Goal: Information Seeking & Learning: Learn about a topic

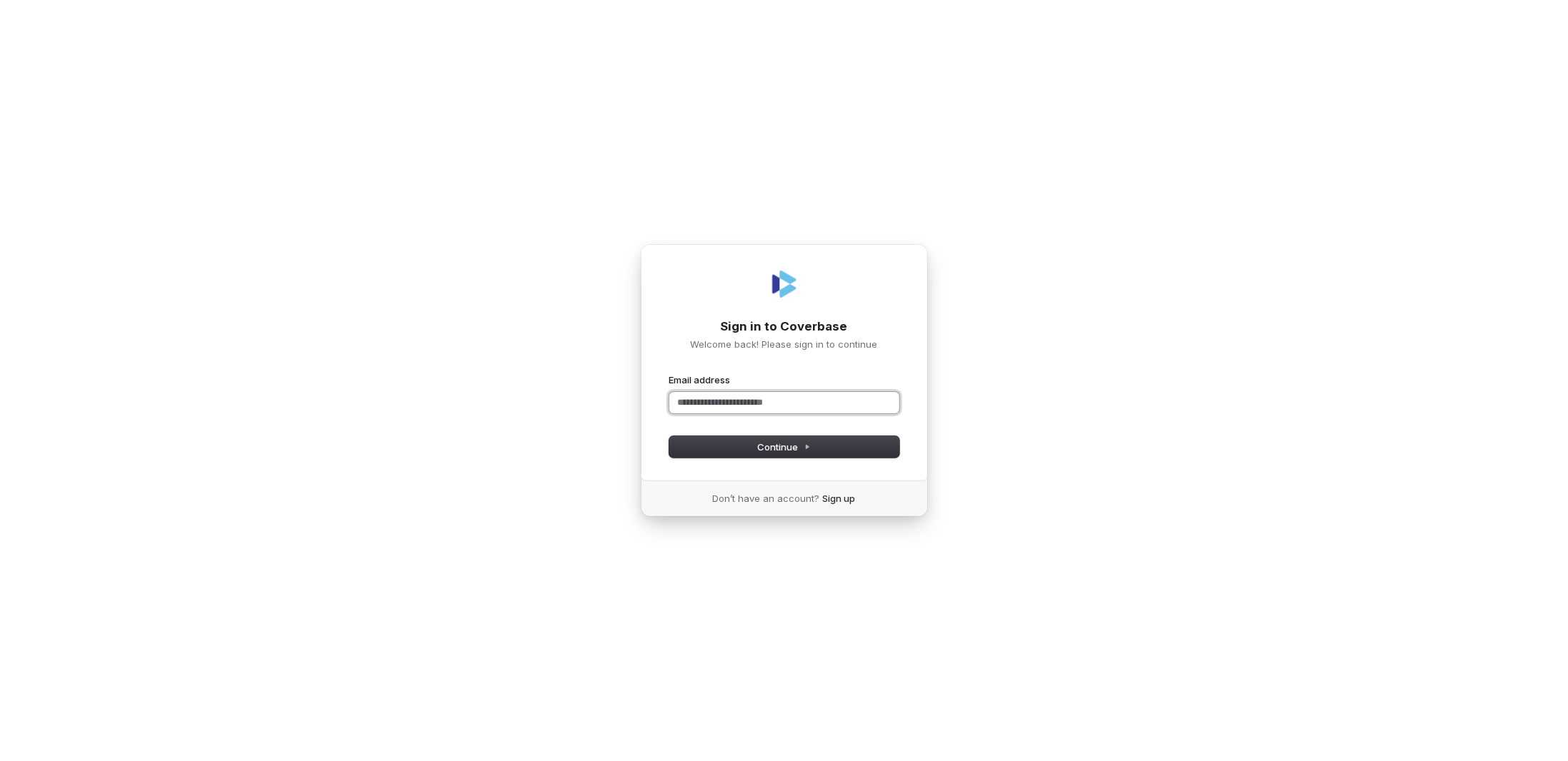
click at [702, 396] on input "Email address" at bounding box center [784, 403] width 230 height 21
click at [705, 437] on form "**********" at bounding box center [784, 415] width 230 height 84
click at [749, 447] on button "Continue" at bounding box center [784, 447] width 230 height 21
type input "**********"
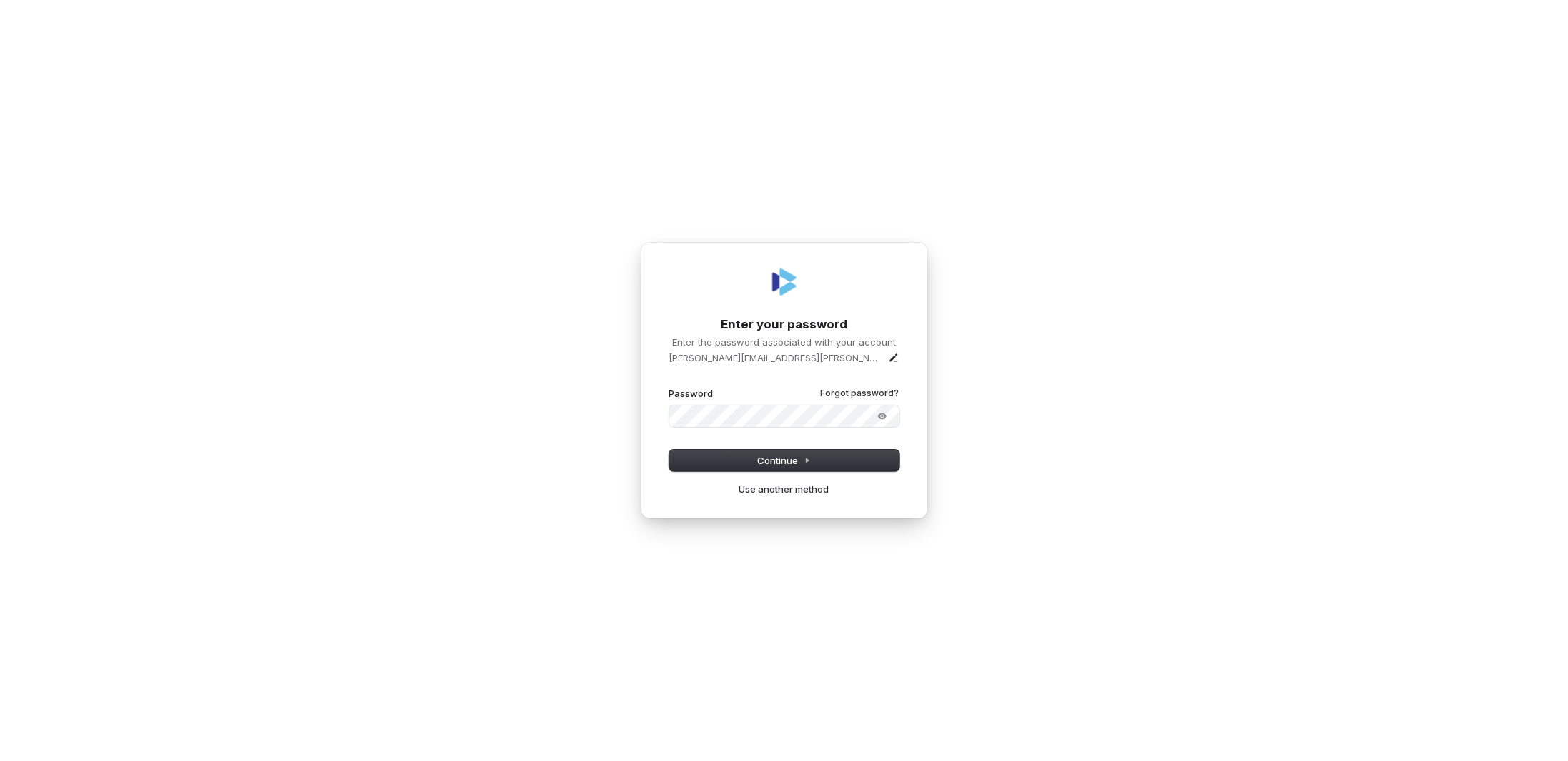
click at [669, 387] on button "submit" at bounding box center [669, 387] width 0 height 0
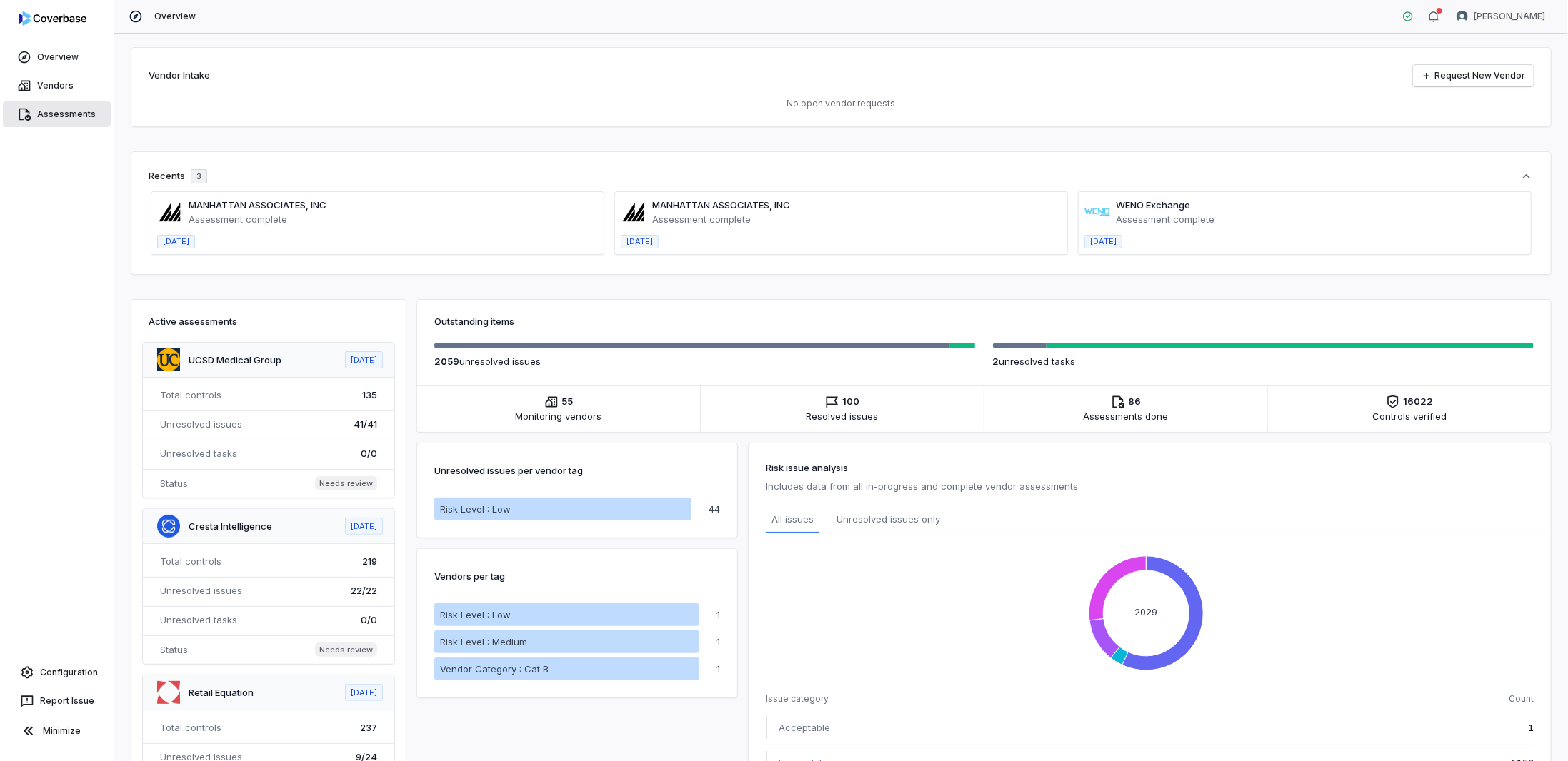
click at [24, 124] on link "Assessments" at bounding box center [57, 114] width 108 height 26
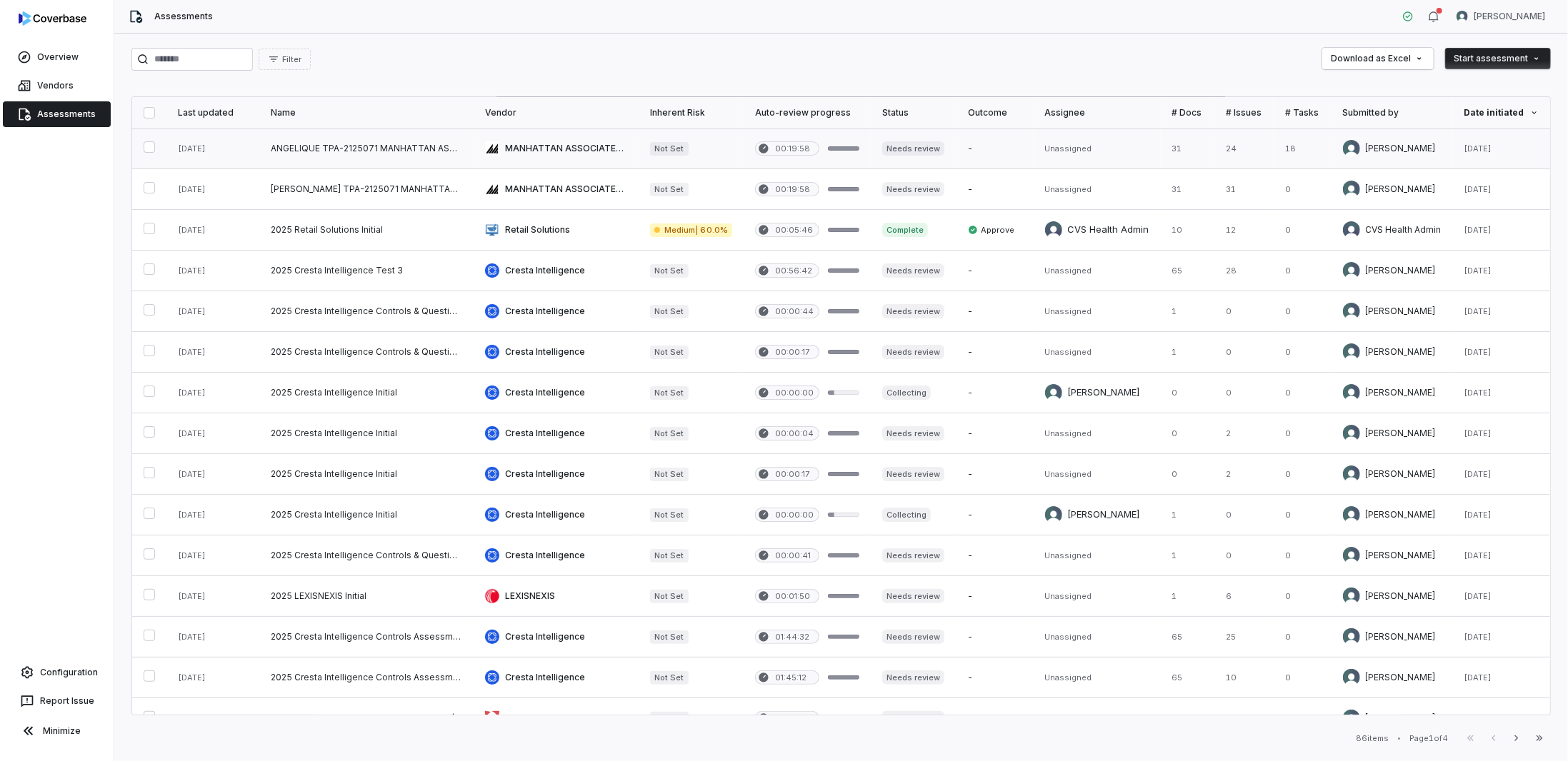
click at [370, 157] on link at bounding box center [367, 148] width 215 height 40
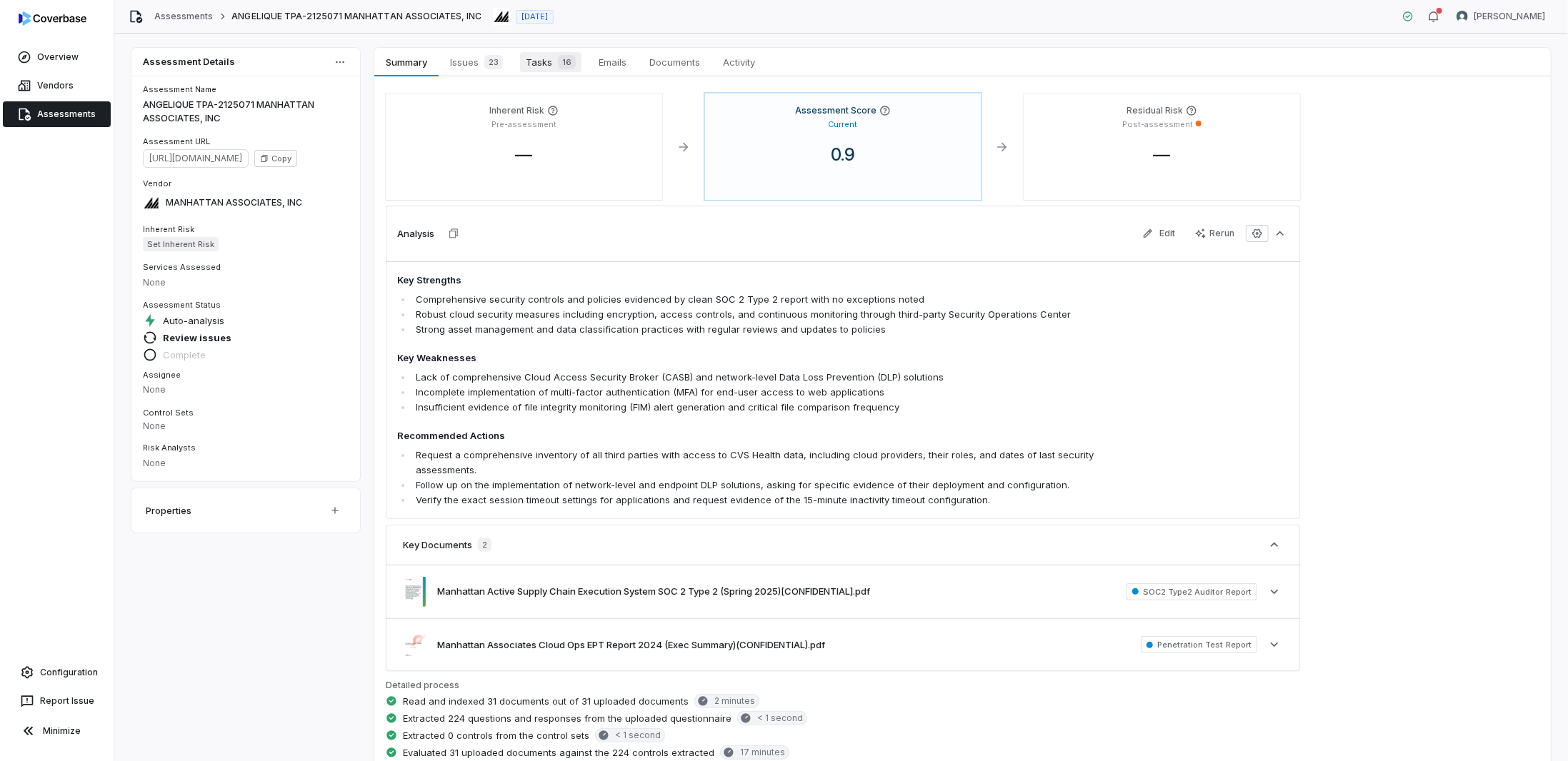
click at [547, 57] on span "Tasks 16" at bounding box center [551, 62] width 62 height 20
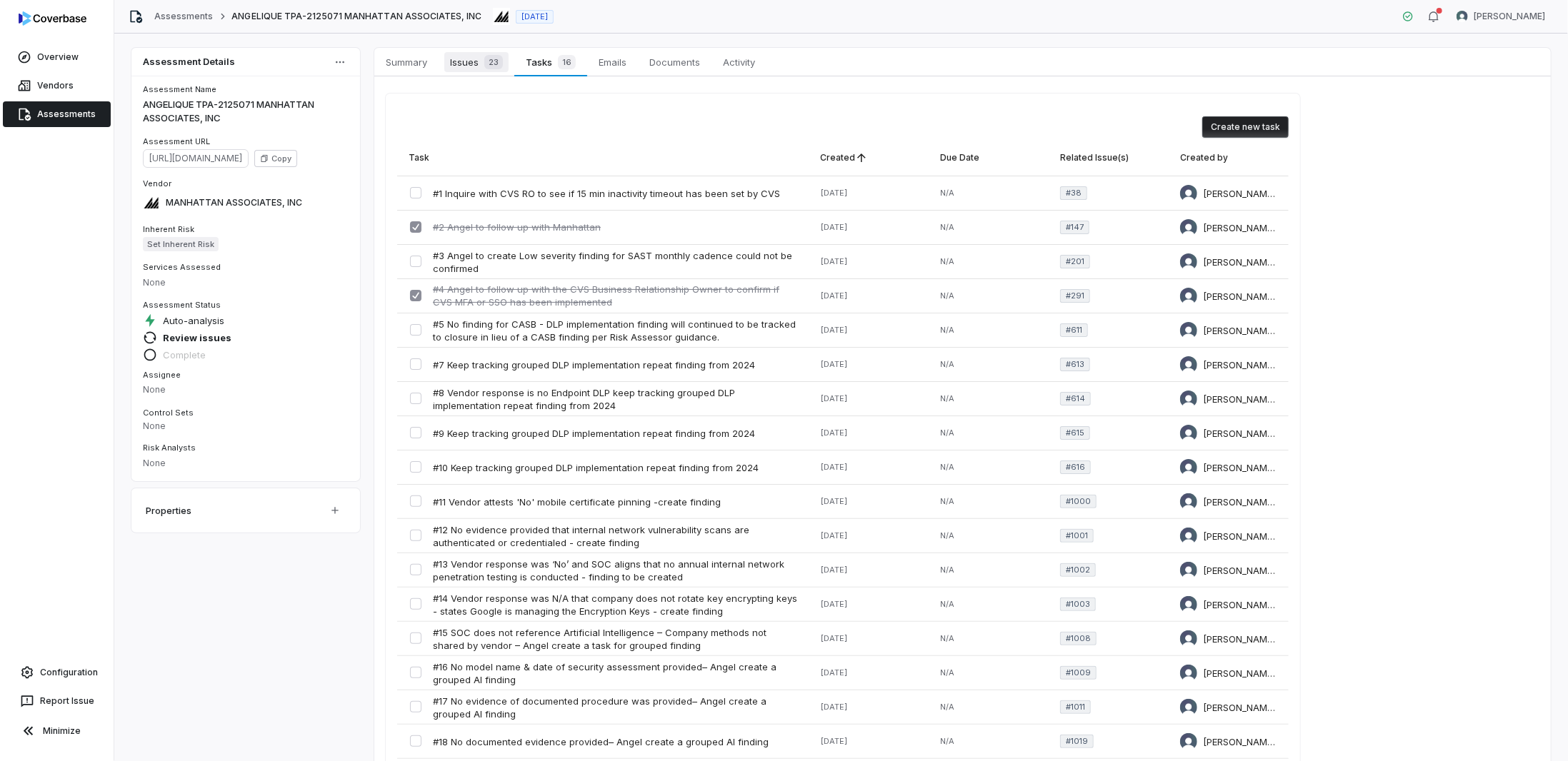
click at [461, 59] on span "Issues 23" at bounding box center [476, 62] width 64 height 20
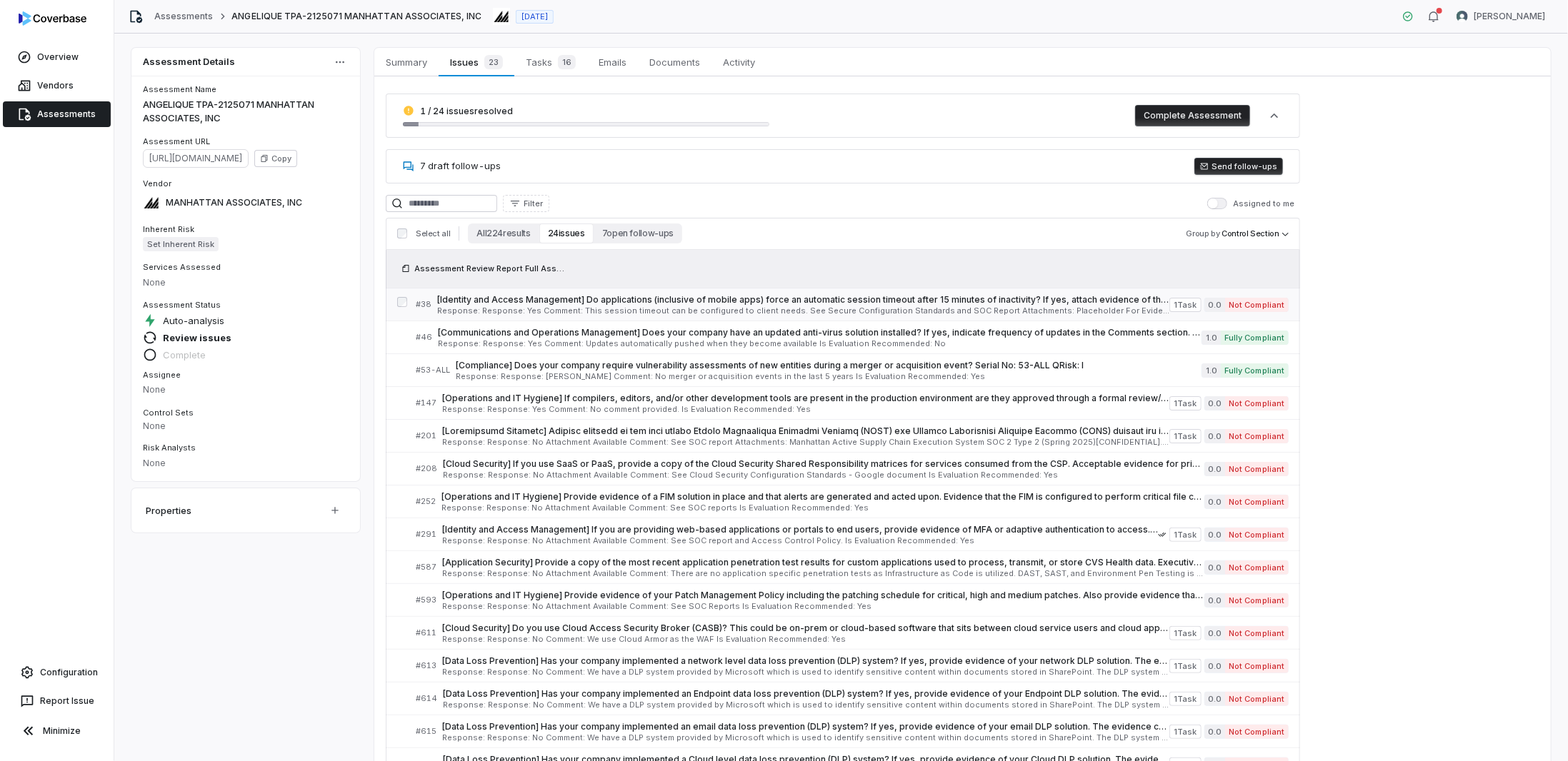
click at [525, 300] on span "[Identity and Access Management] Do applications (inclusive of mobile apps) for…" at bounding box center [803, 300] width 732 height 12
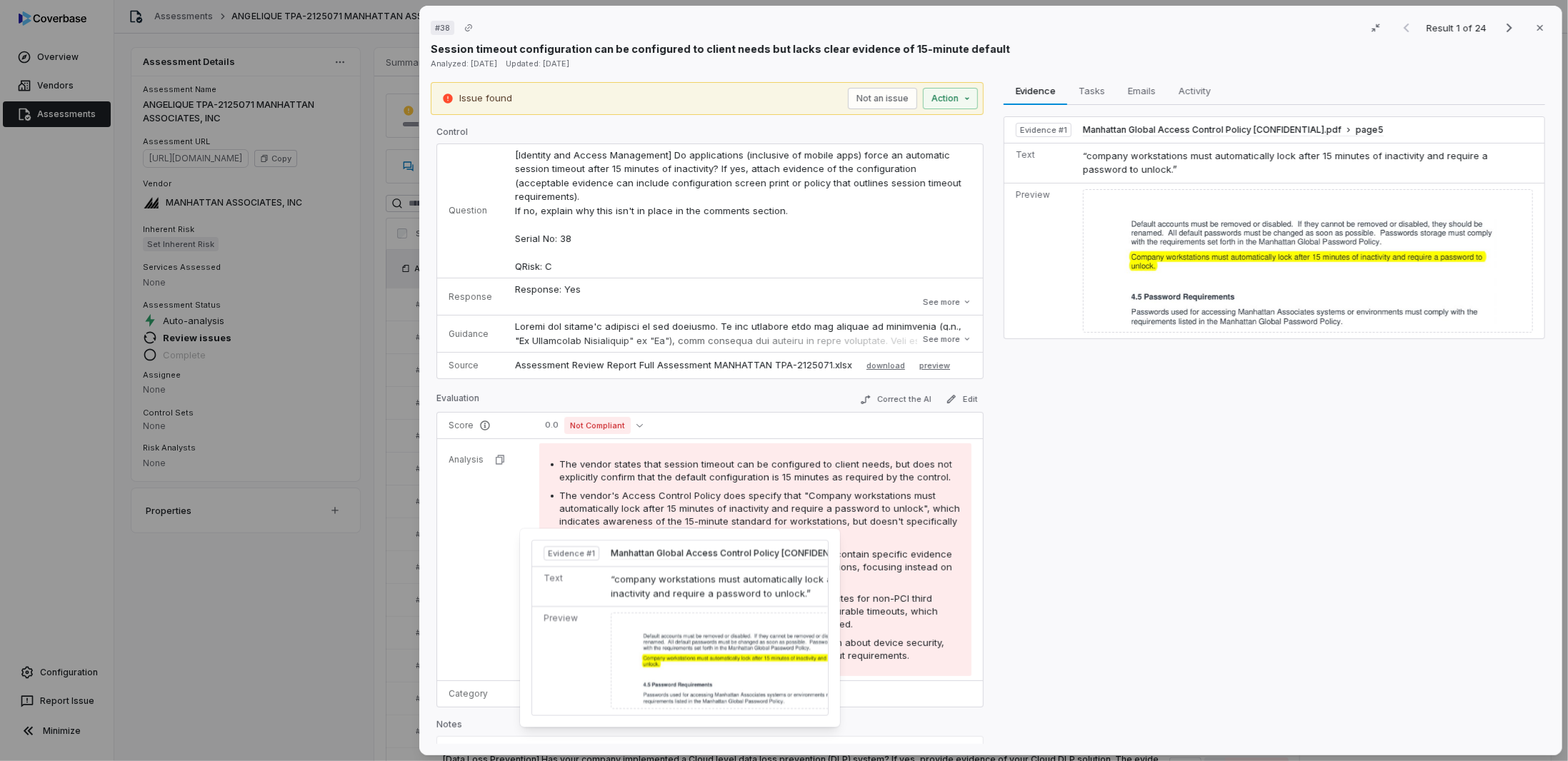
click at [683, 529] on span "Evidence # 1" at bounding box center [686, 535] width 47 height 12
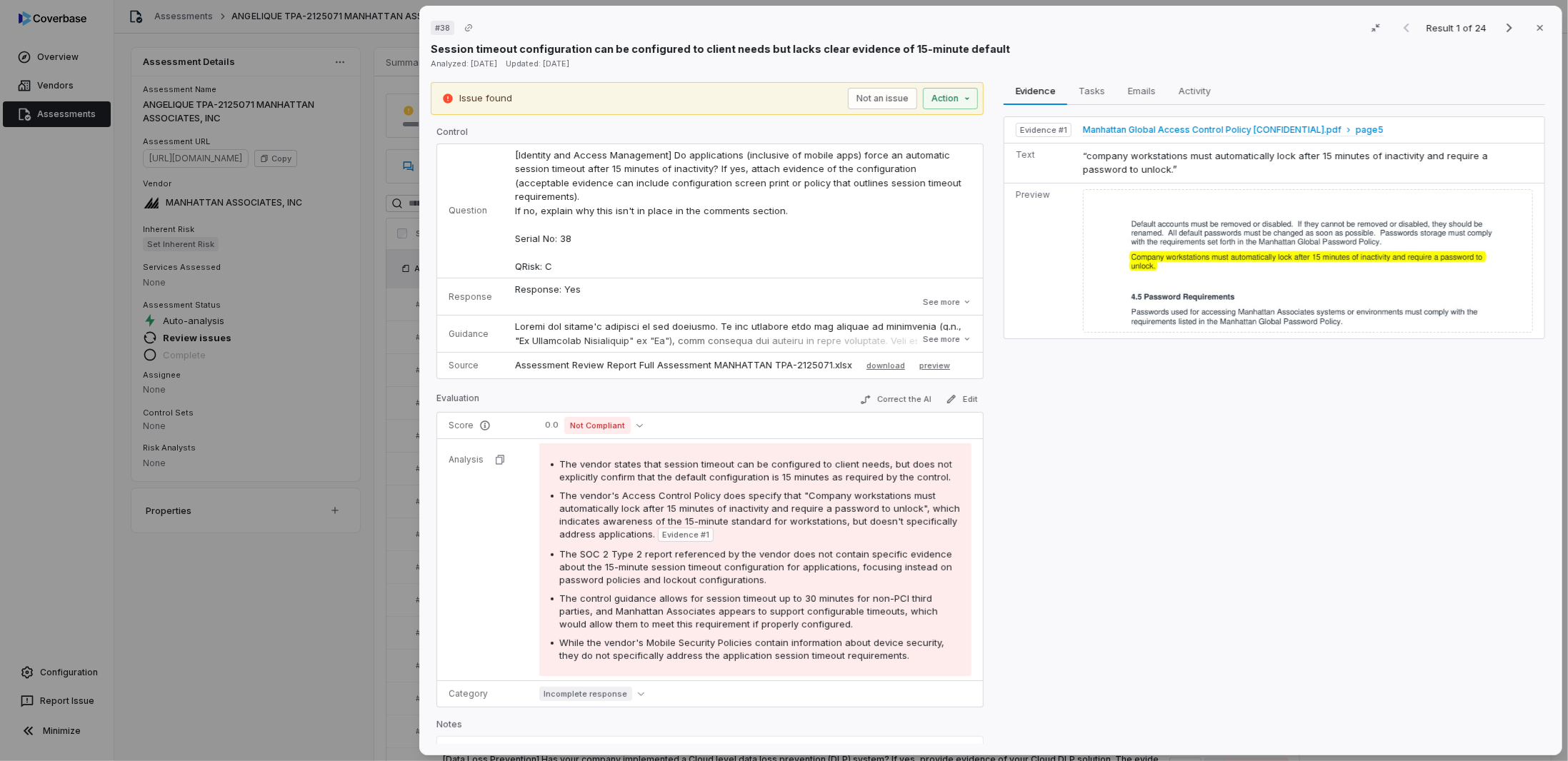
click at [1287, 131] on span "Manhattan Global Access Control Policy [CONFIDENTIAL].pdf" at bounding box center [1212, 130] width 259 height 12
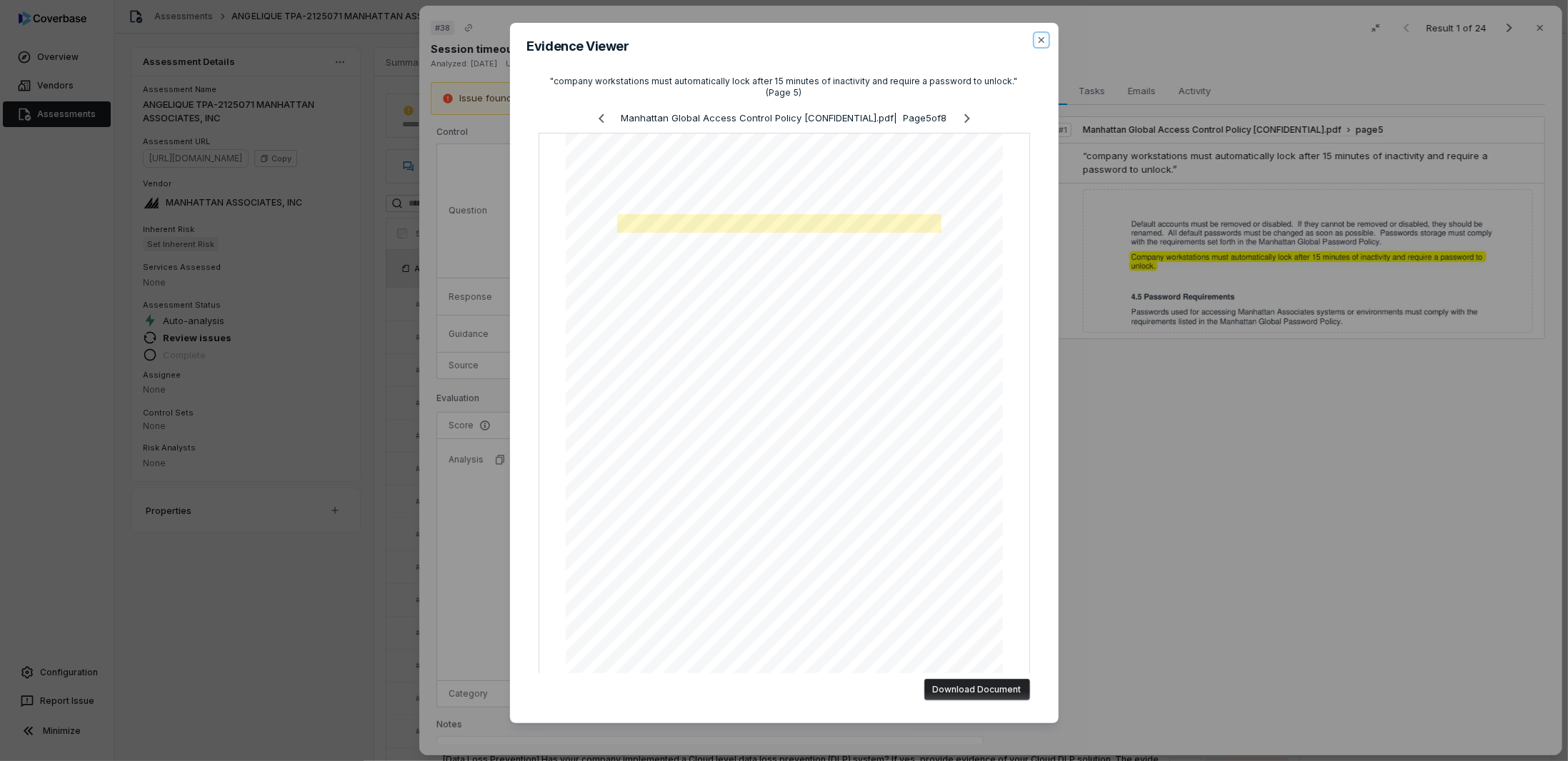
click at [643, 494] on div "Evidence Viewer "company workstations must automatically lock after 15 minutes …" at bounding box center [784, 373] width 549 height 701
click at [1044, 40] on div "Evidence Viewer "company workstations must automatically lock after 15 minutes …" at bounding box center [784, 373] width 549 height 701
click at [1035, 49] on h2 "Evidence Viewer" at bounding box center [784, 46] width 514 height 12
click at [1036, 45] on icon "button" at bounding box center [1041, 40] width 12 height 12
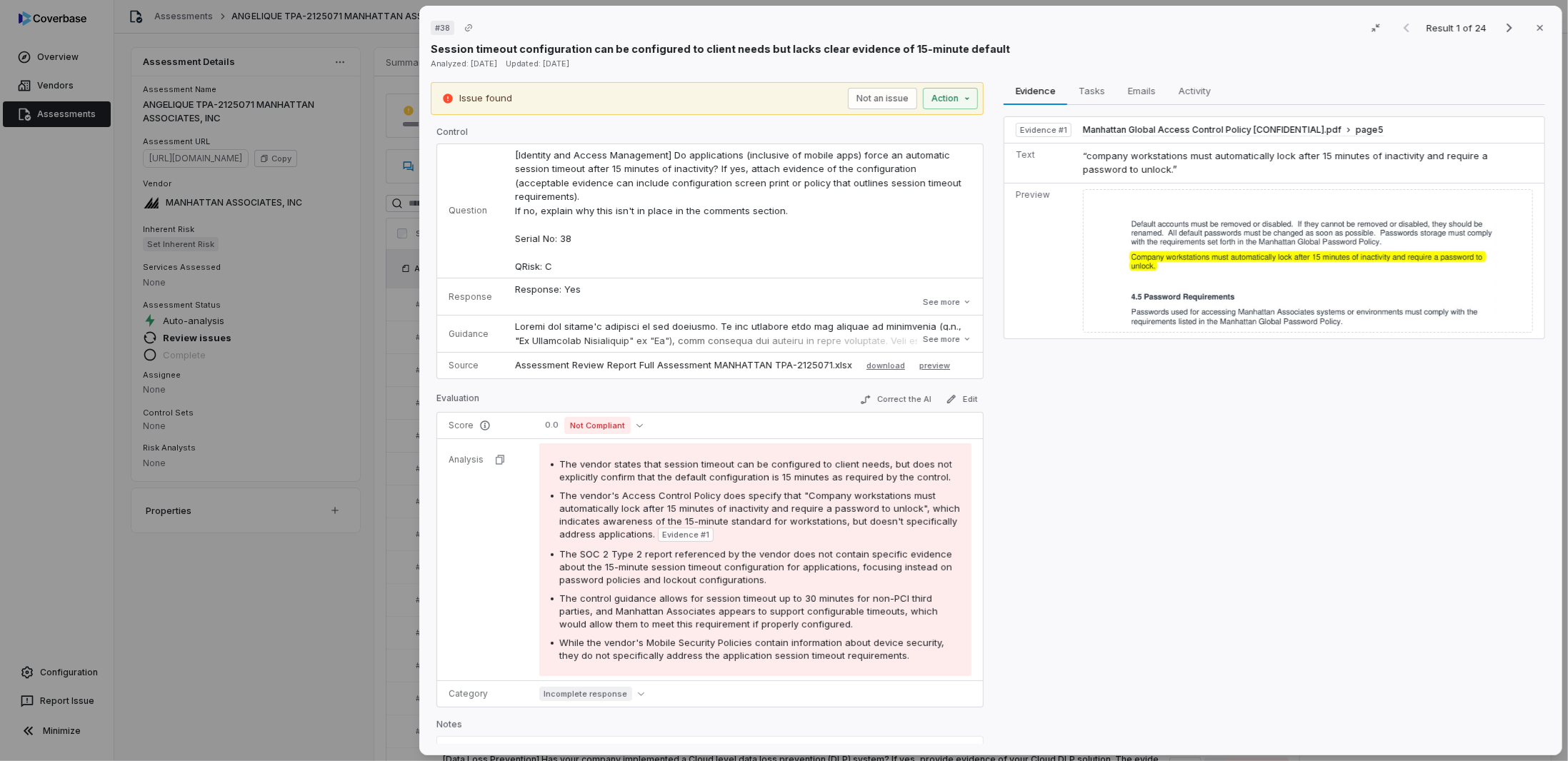
click at [300, 602] on div "# 38 Result 1 of 24 Close Session timeout configuration can be configured to cl…" at bounding box center [784, 380] width 1568 height 761
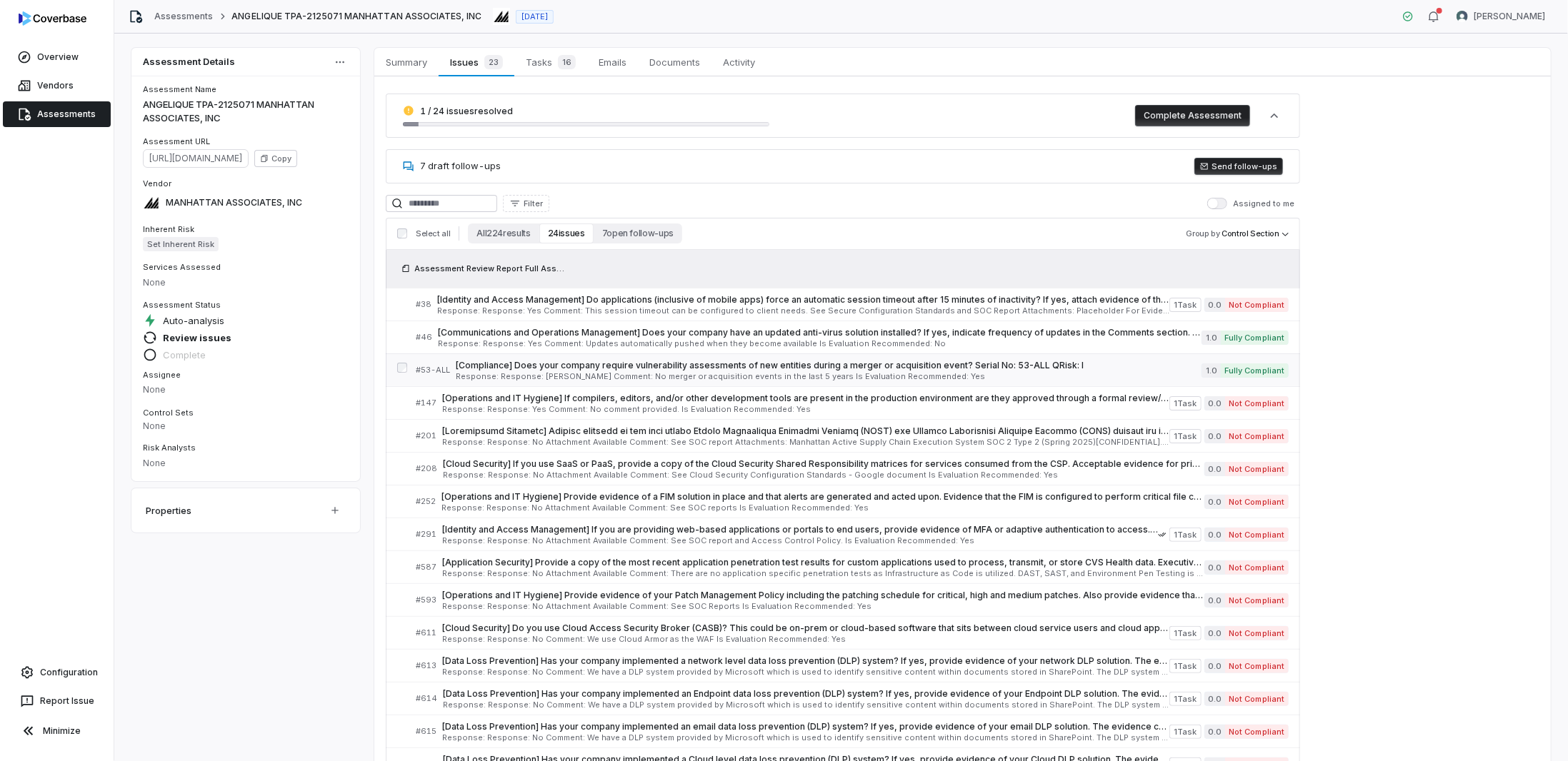
click at [810, 372] on span "Response: Response: [PERSON_NAME] Comment: No merger or acquisition events in t…" at bounding box center [828, 376] width 746 height 8
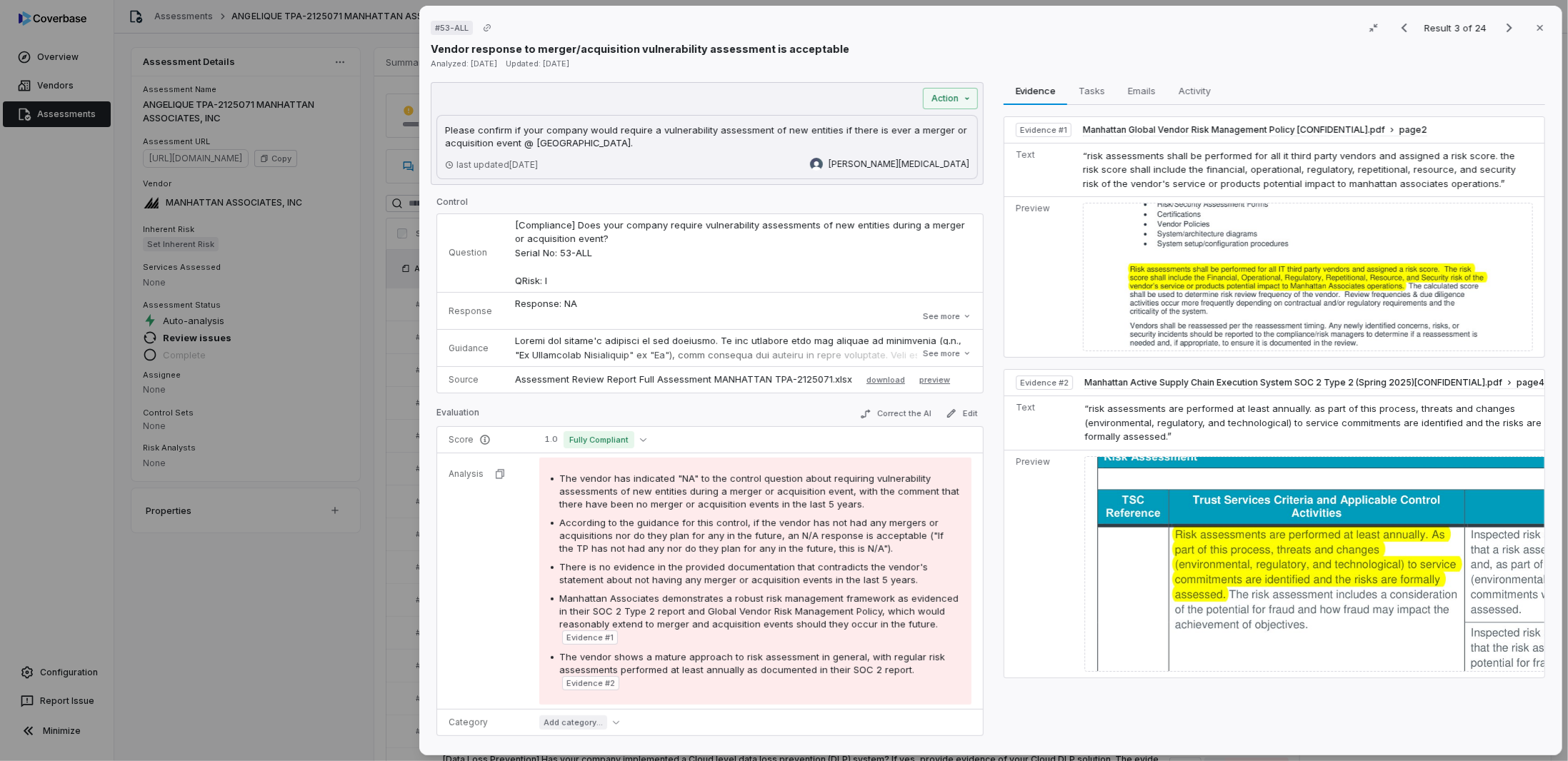
click at [1035, 120] on td "Evidence # 1" at bounding box center [1040, 130] width 73 height 26
click at [1033, 128] on span "Evidence # 1" at bounding box center [1043, 130] width 47 height 12
click at [1400, 126] on span "page 2" at bounding box center [1413, 130] width 28 height 12
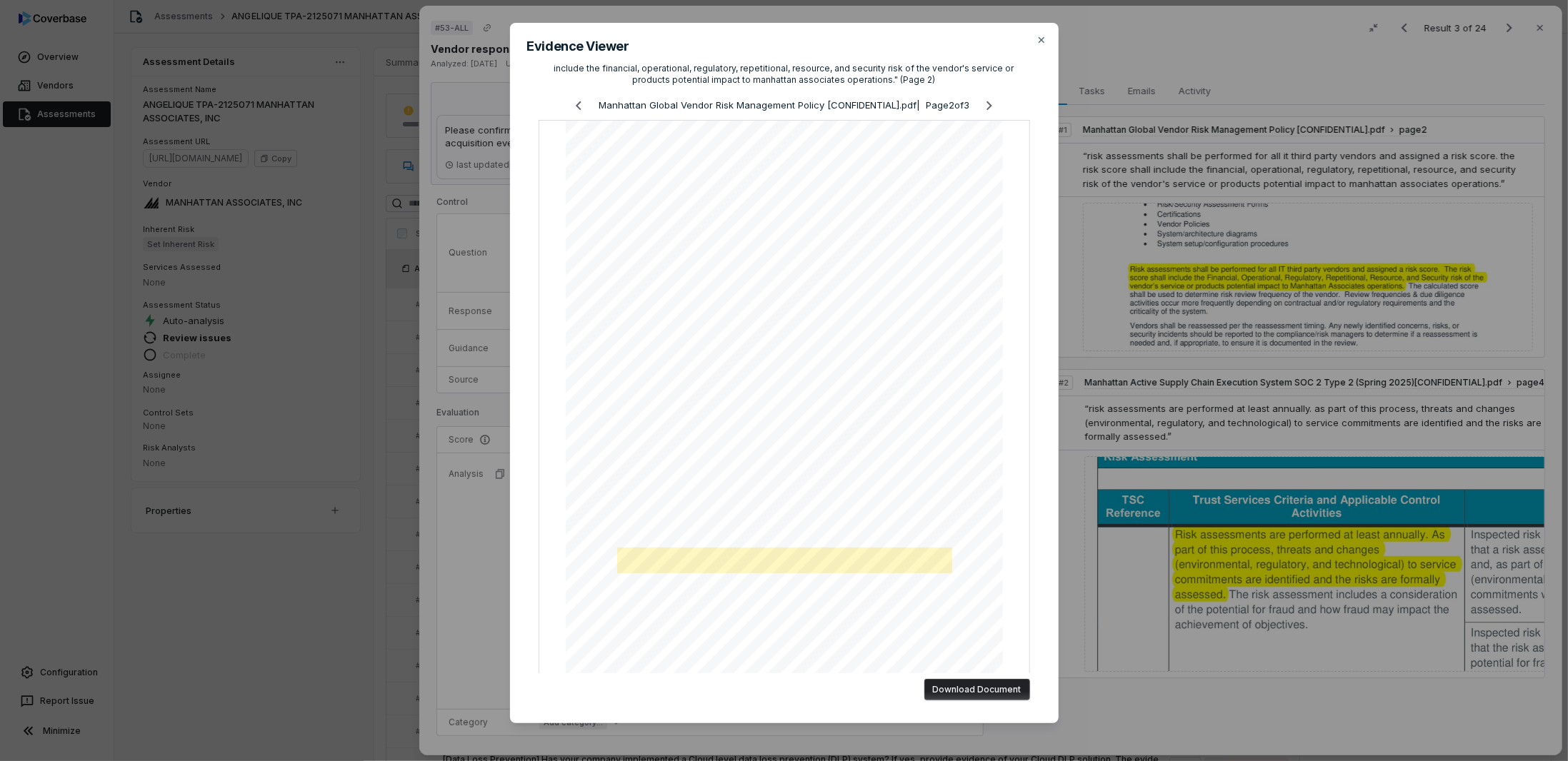
scroll to position [48, 0]
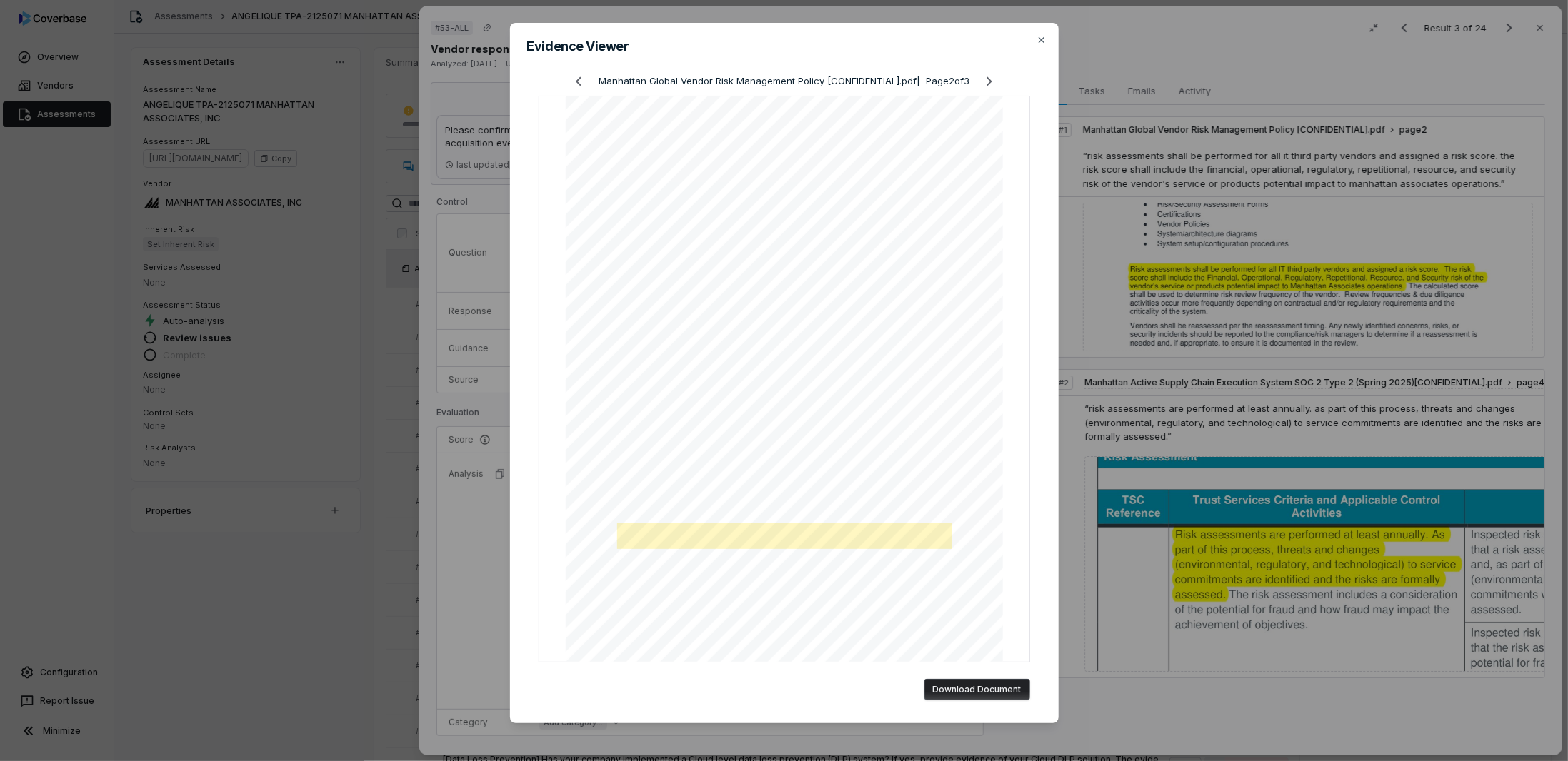
click at [968, 685] on button "Download Document" at bounding box center [977, 689] width 106 height 21
click at [1035, 35] on icon "button" at bounding box center [1041, 40] width 12 height 12
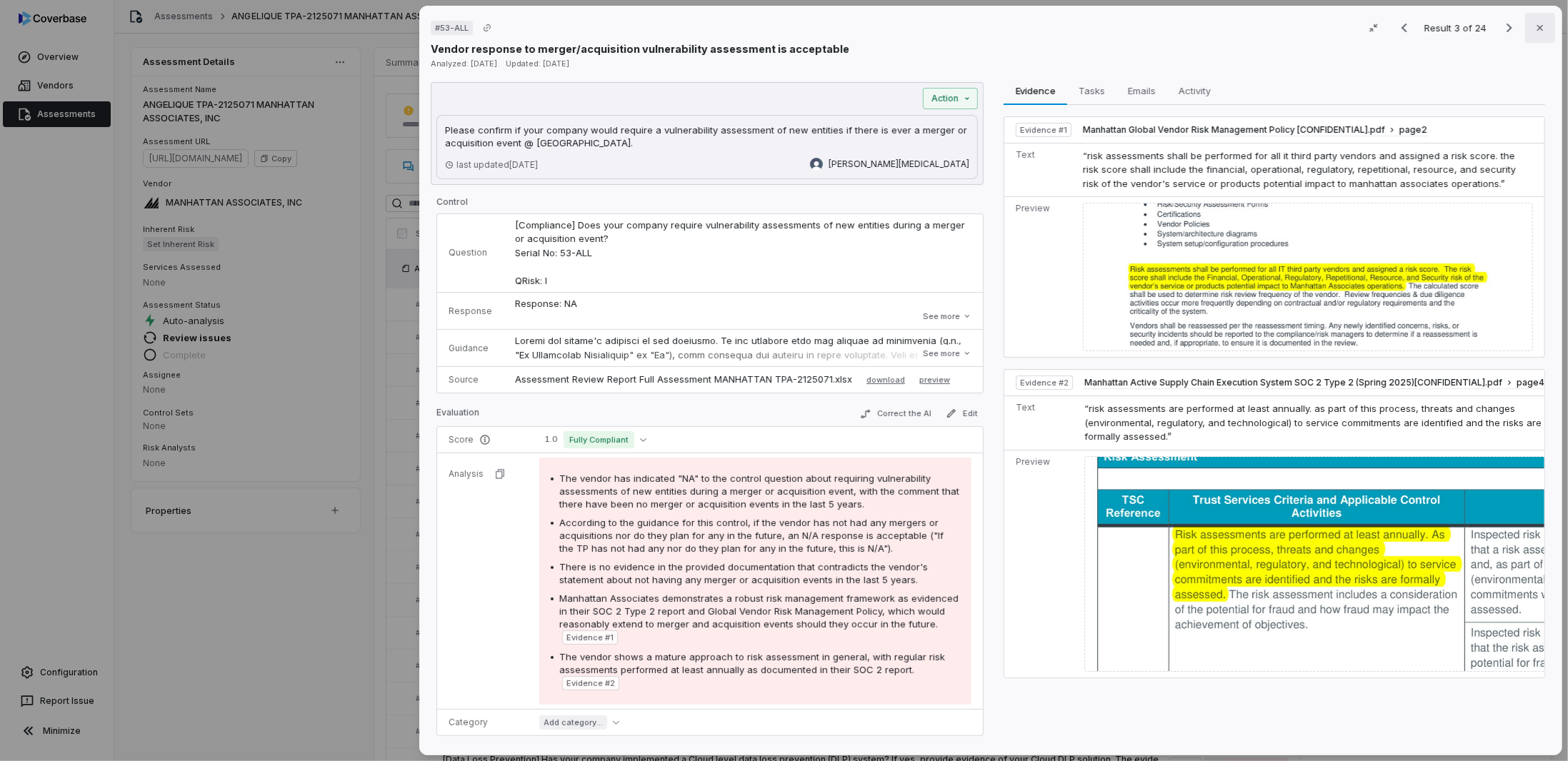
click at [1534, 32] on icon "button" at bounding box center [1540, 28] width 12 height 12
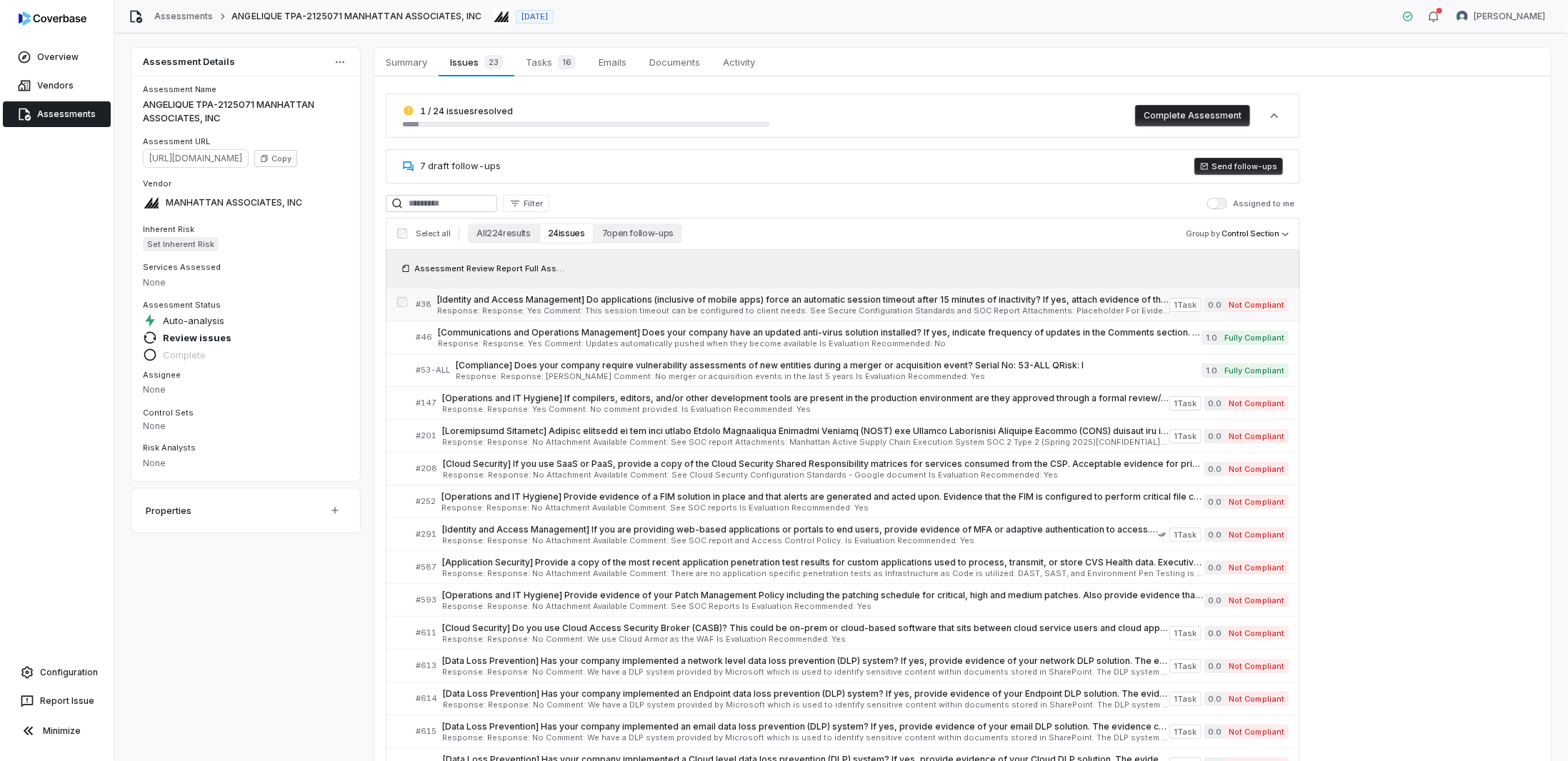
click at [981, 310] on span "Response: Response: Yes Comment: This session timeout can be configured to clie…" at bounding box center [803, 311] width 732 height 8
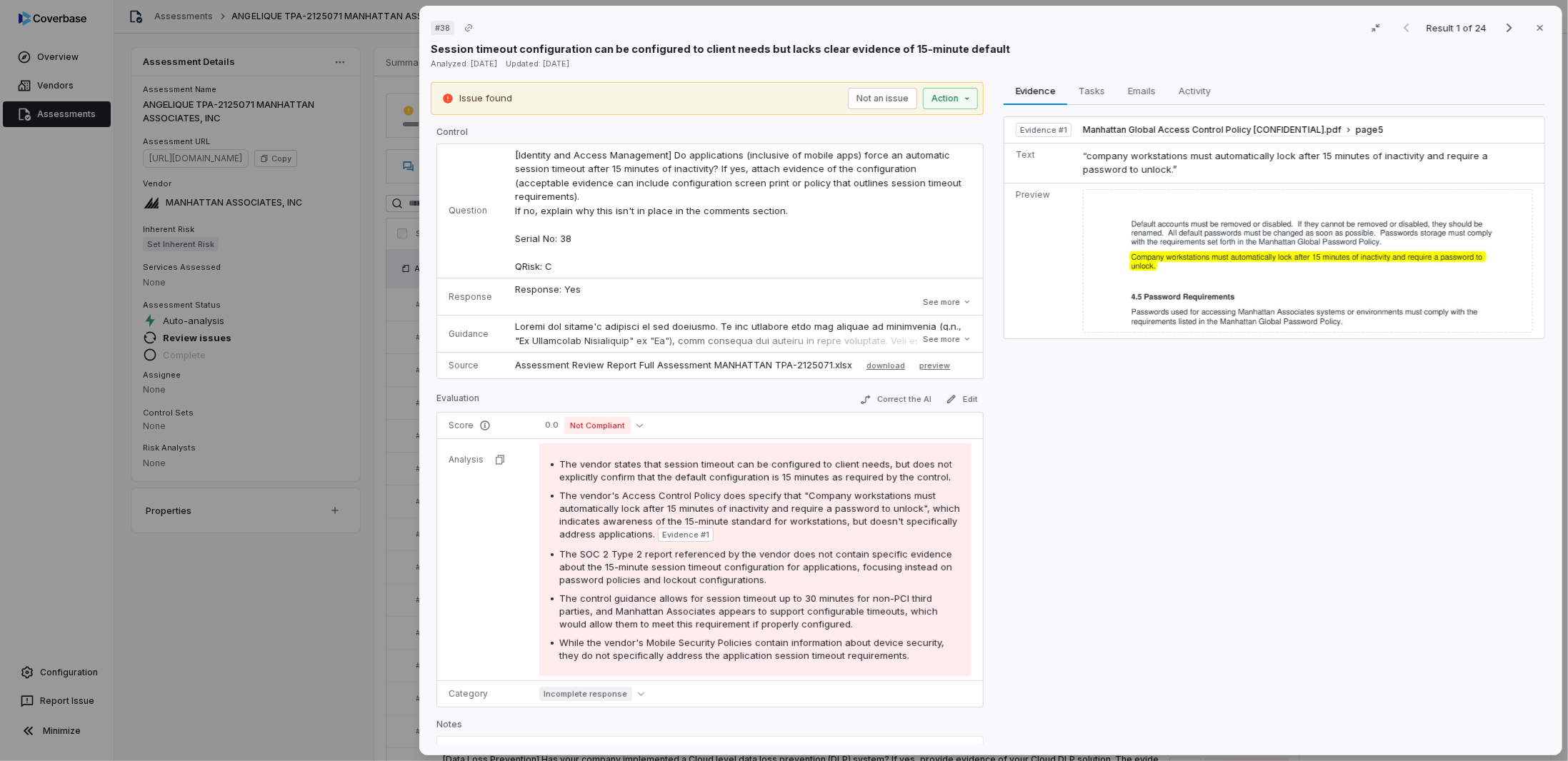
click at [682, 529] on span "Evidence # 1" at bounding box center [686, 535] width 47 height 12
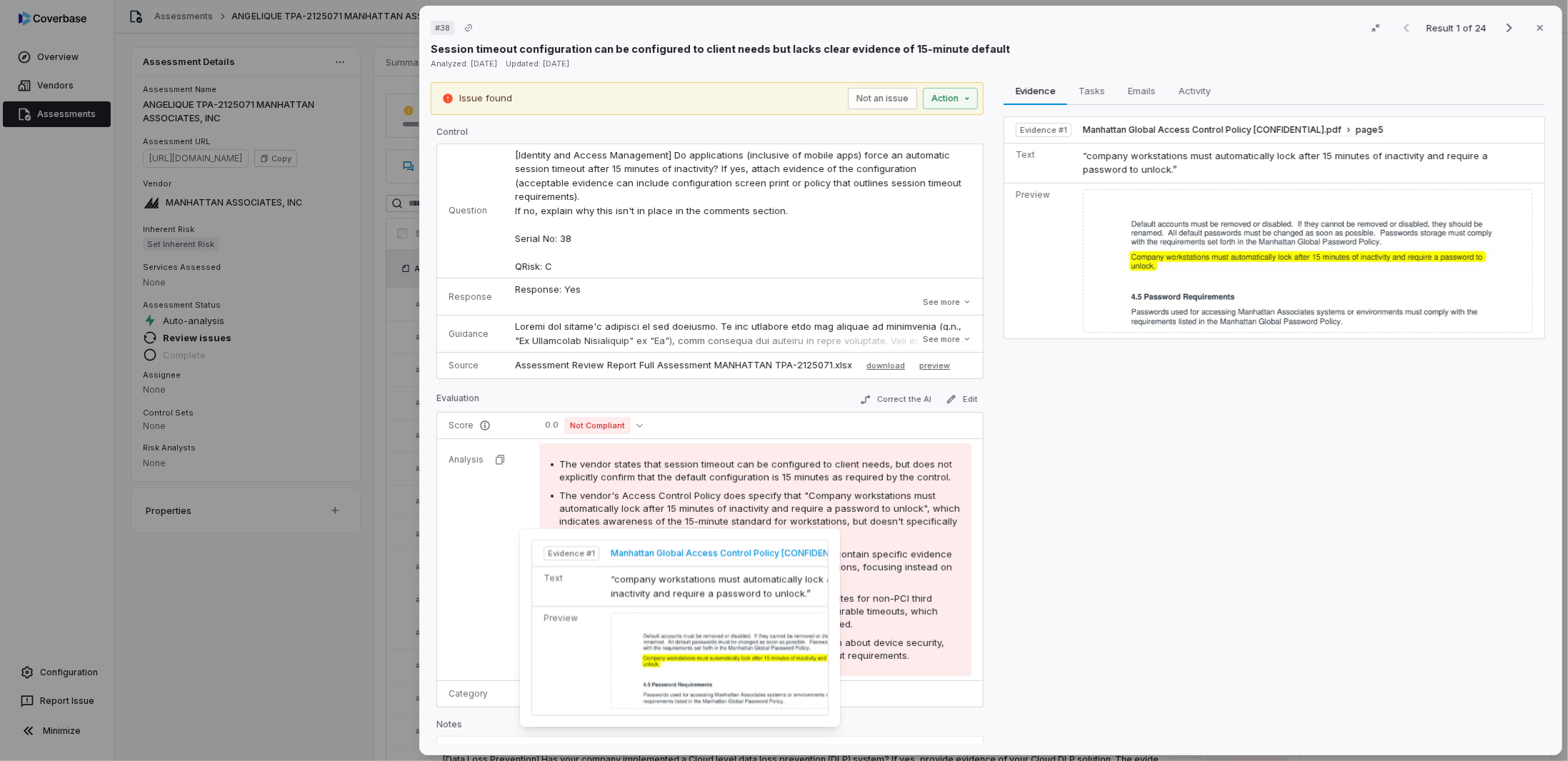
click at [653, 551] on span "Manhattan Global Access Control Policy [CONFIDENTIAL].pdf" at bounding box center [740, 555] width 259 height 12
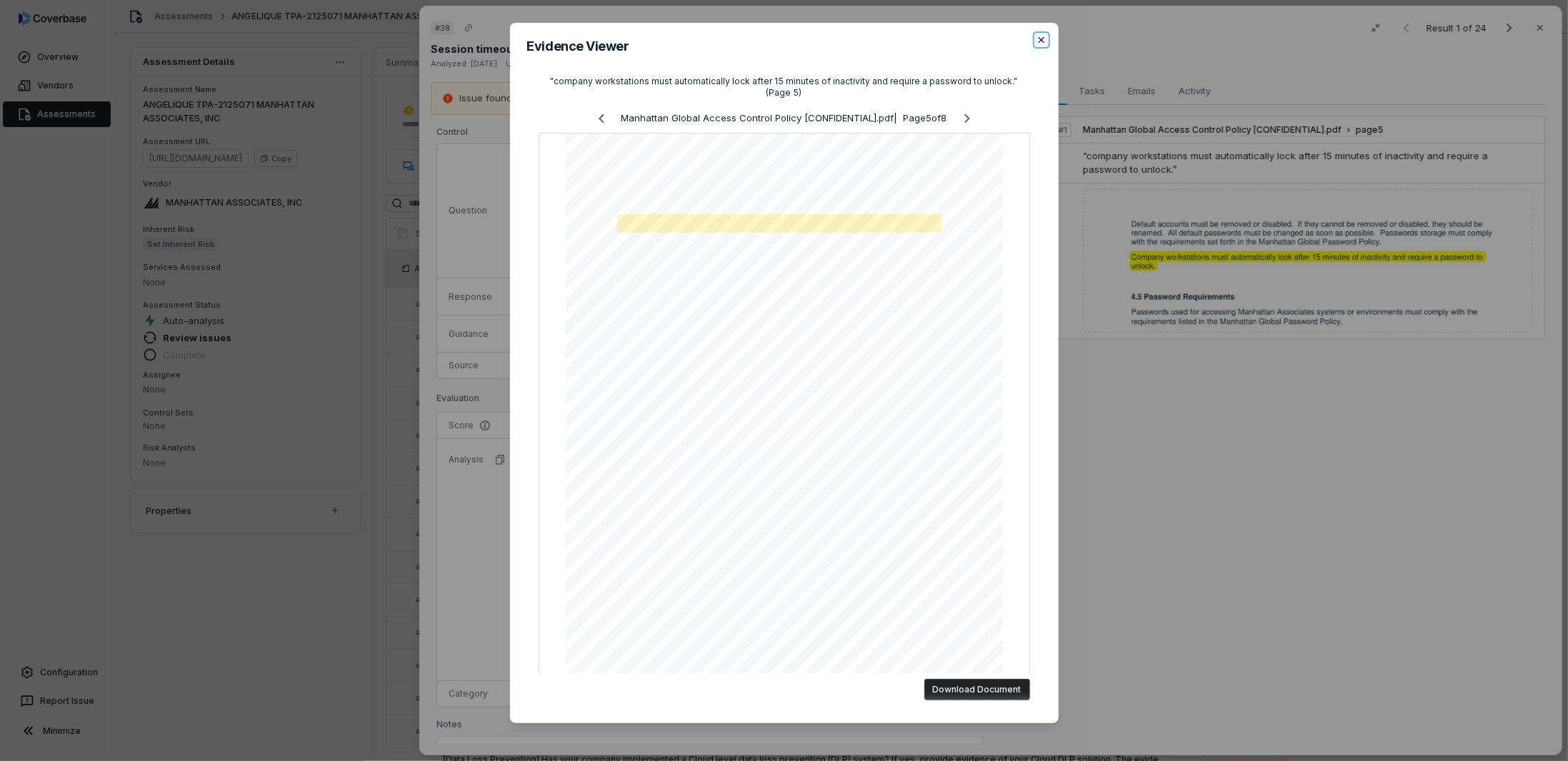
click at [1037, 38] on icon "button" at bounding box center [1041, 40] width 12 height 12
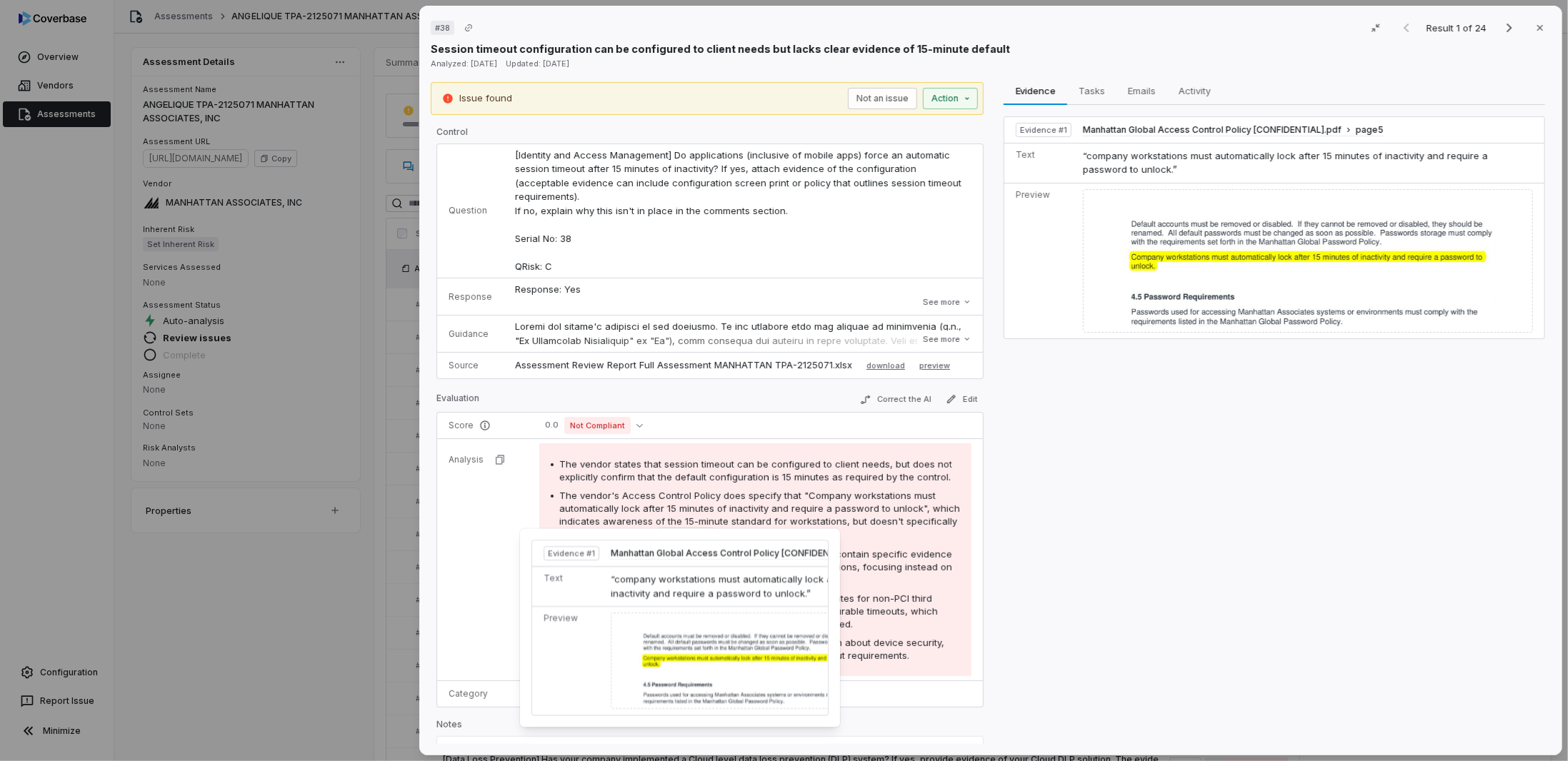
click at [680, 529] on span "Evidence # 1" at bounding box center [686, 535] width 47 height 12
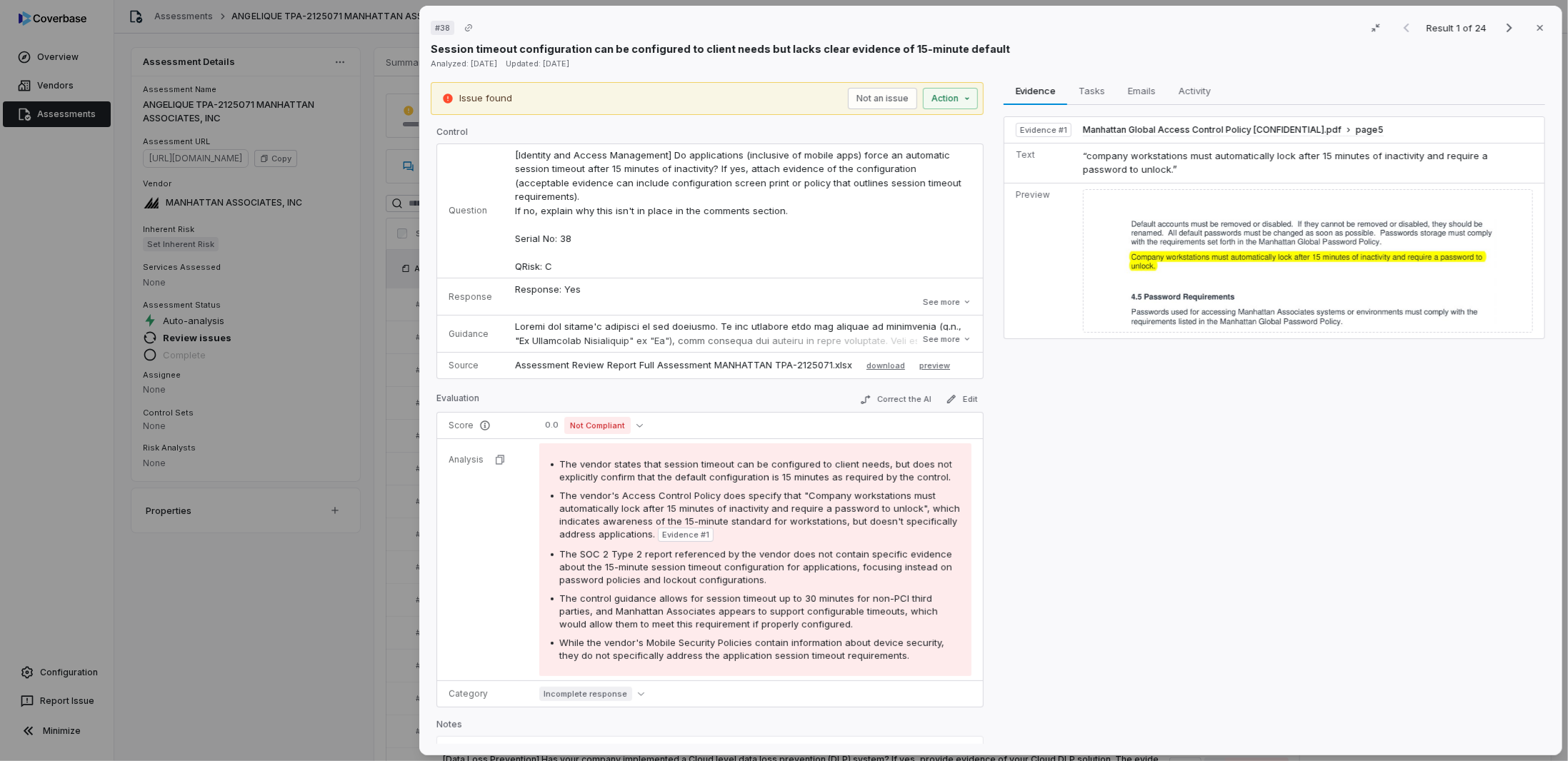
click at [682, 529] on span "Evidence # 1" at bounding box center [686, 535] width 47 height 12
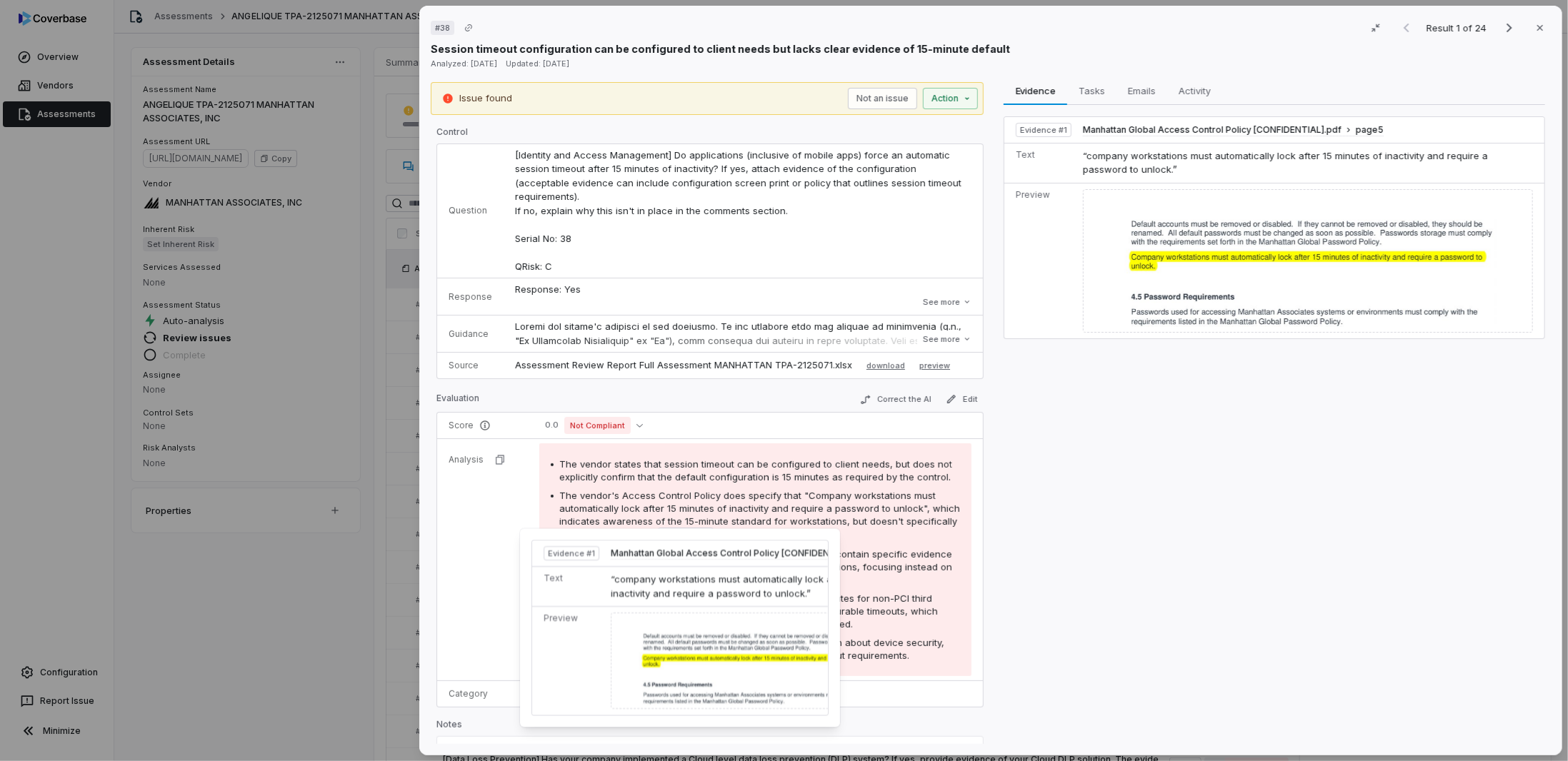
click at [655, 644] on img at bounding box center [760, 661] width 301 height 96
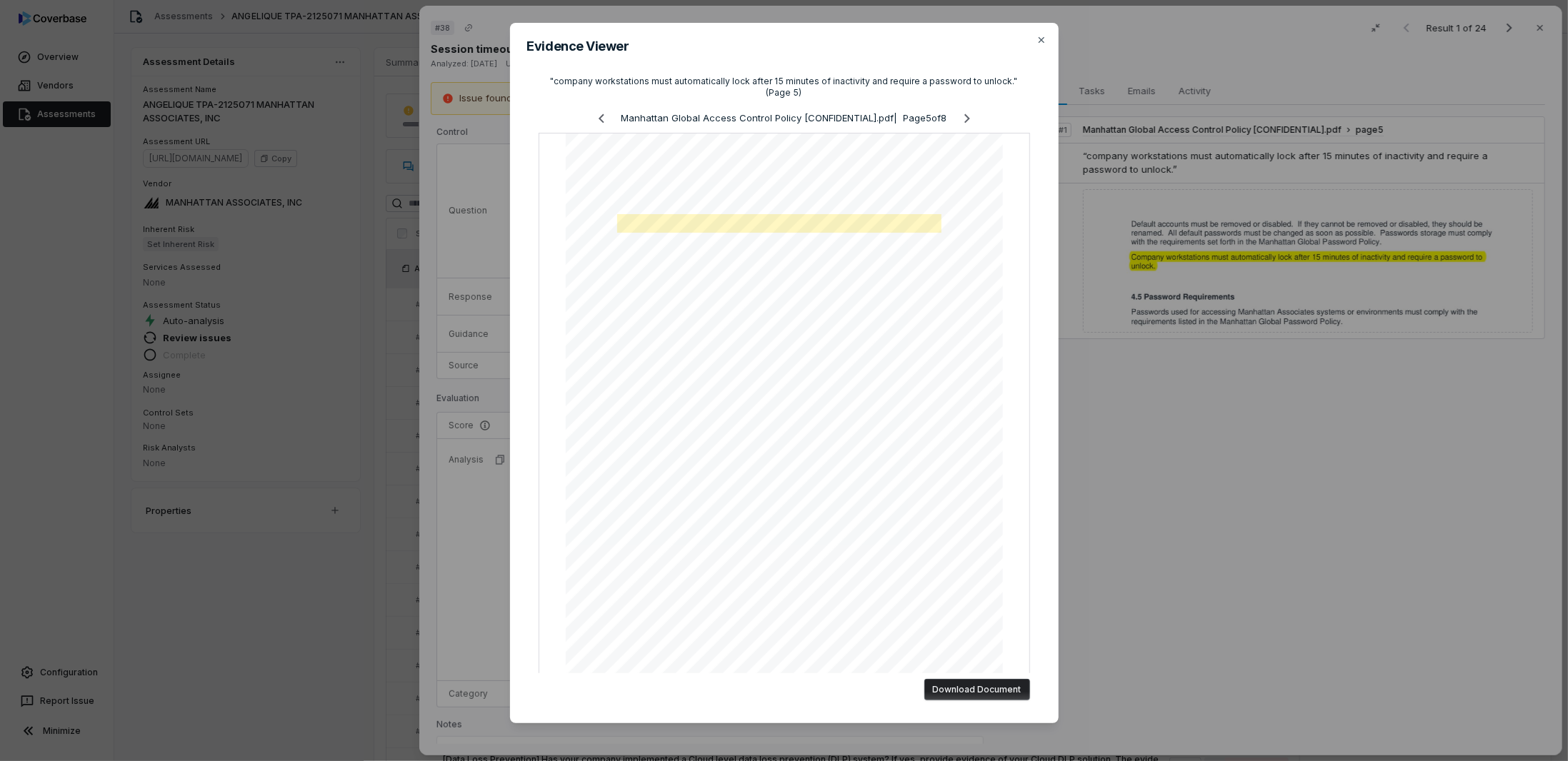
scroll to position [37, 0]
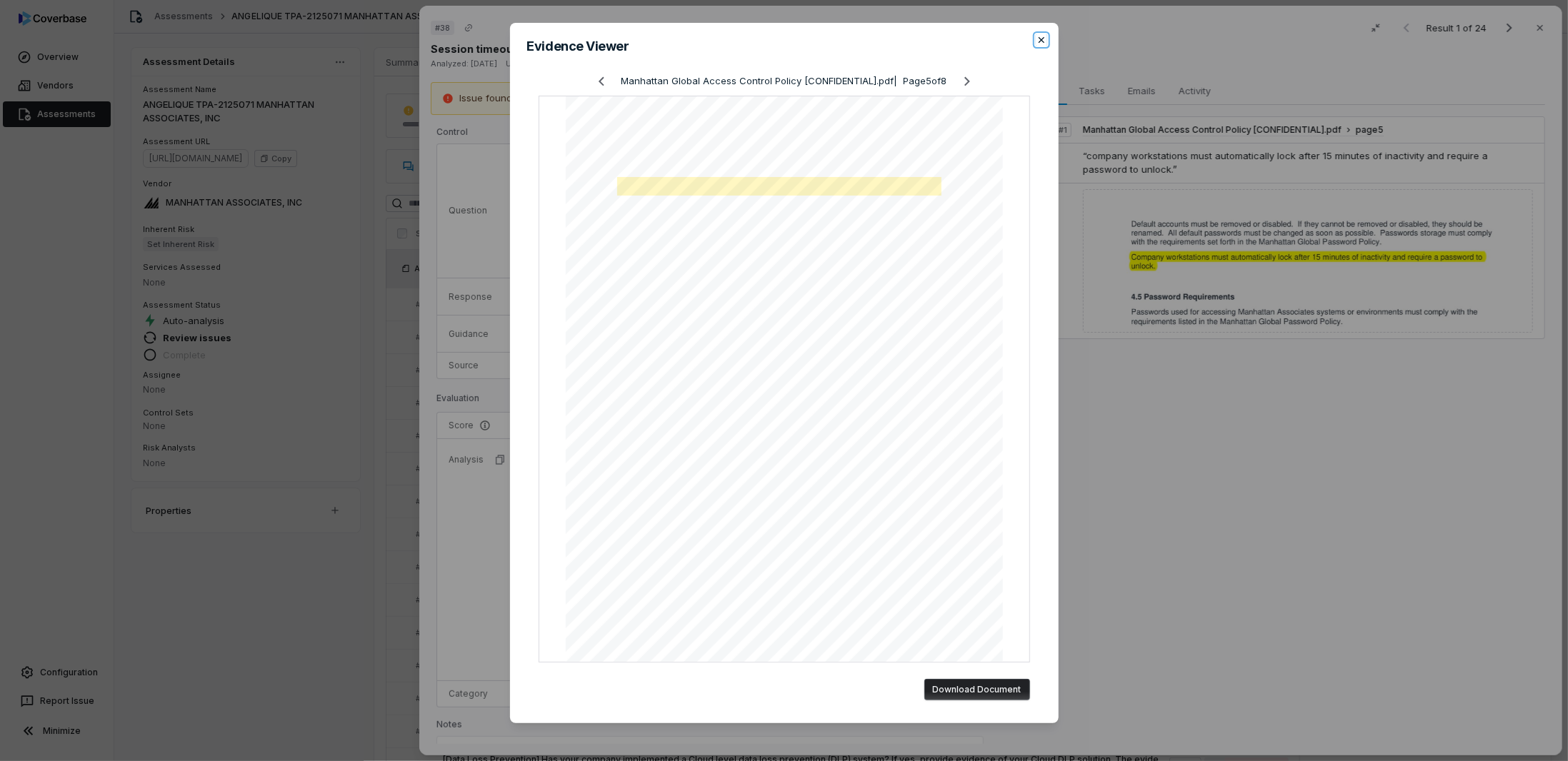
click at [1037, 35] on icon "button" at bounding box center [1041, 40] width 12 height 12
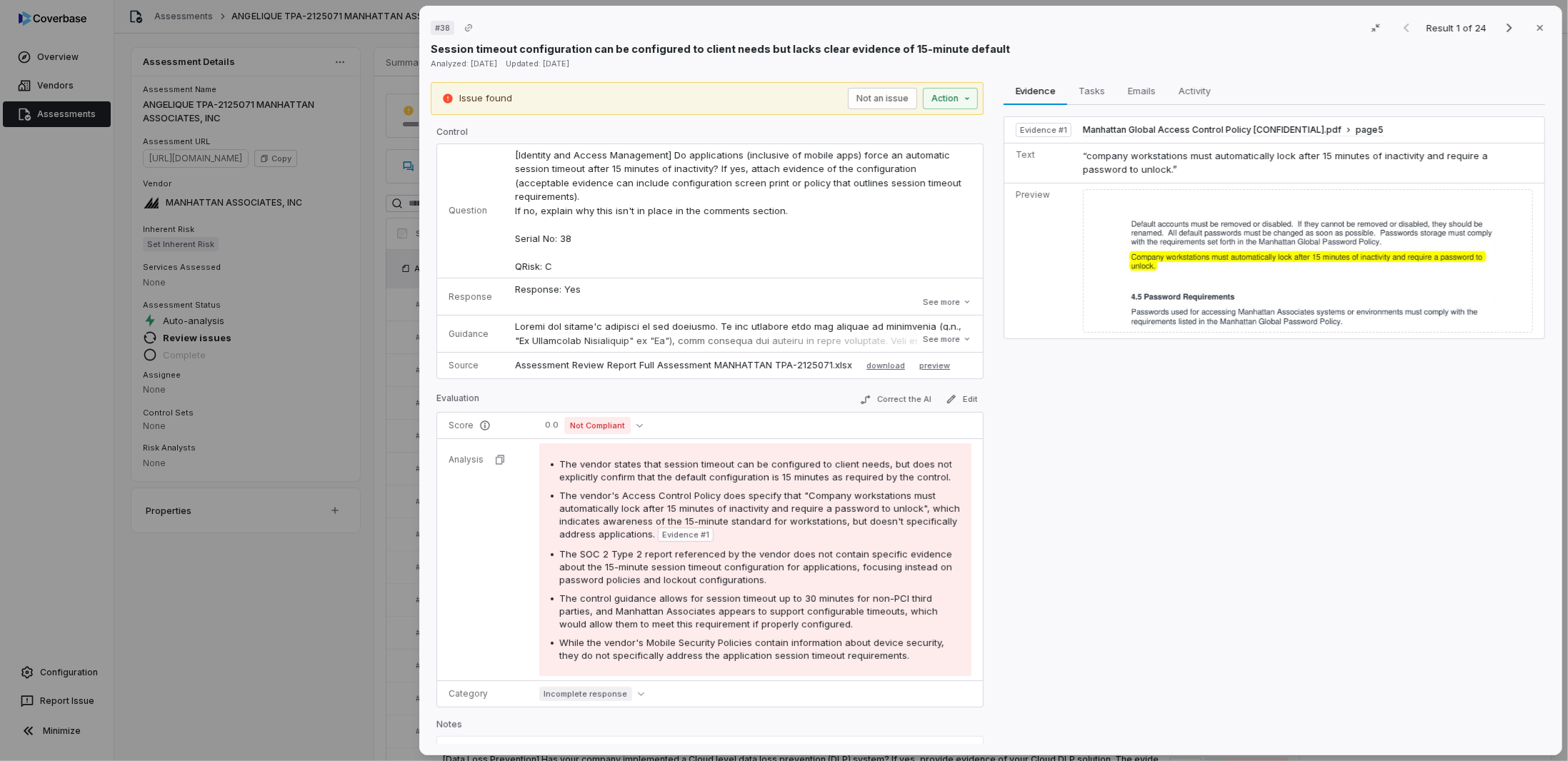
click at [327, 610] on div "# 38 Result 1 of 24 Close Session timeout configuration can be configured to cl…" at bounding box center [784, 380] width 1568 height 761
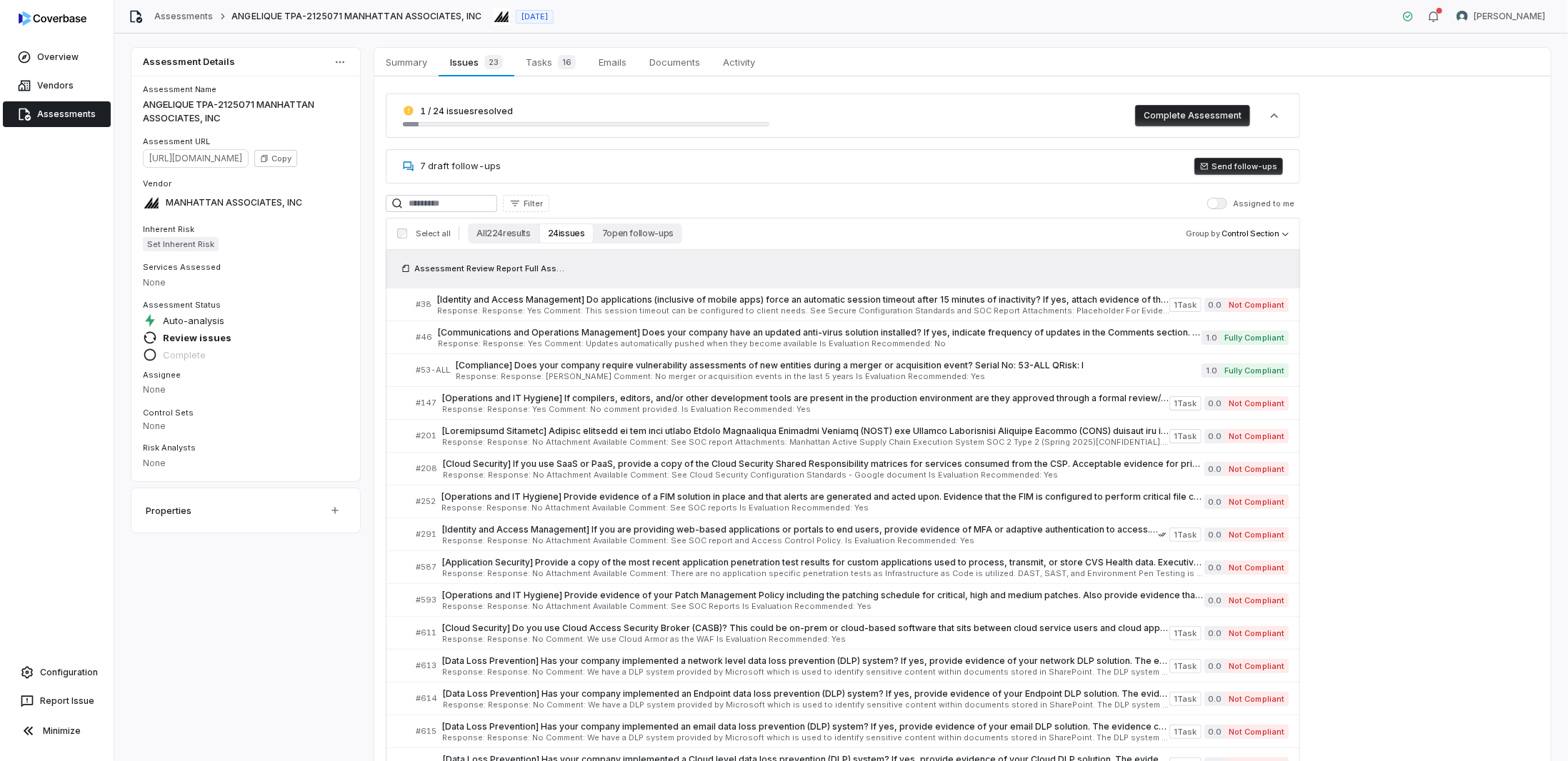
scroll to position [378, 0]
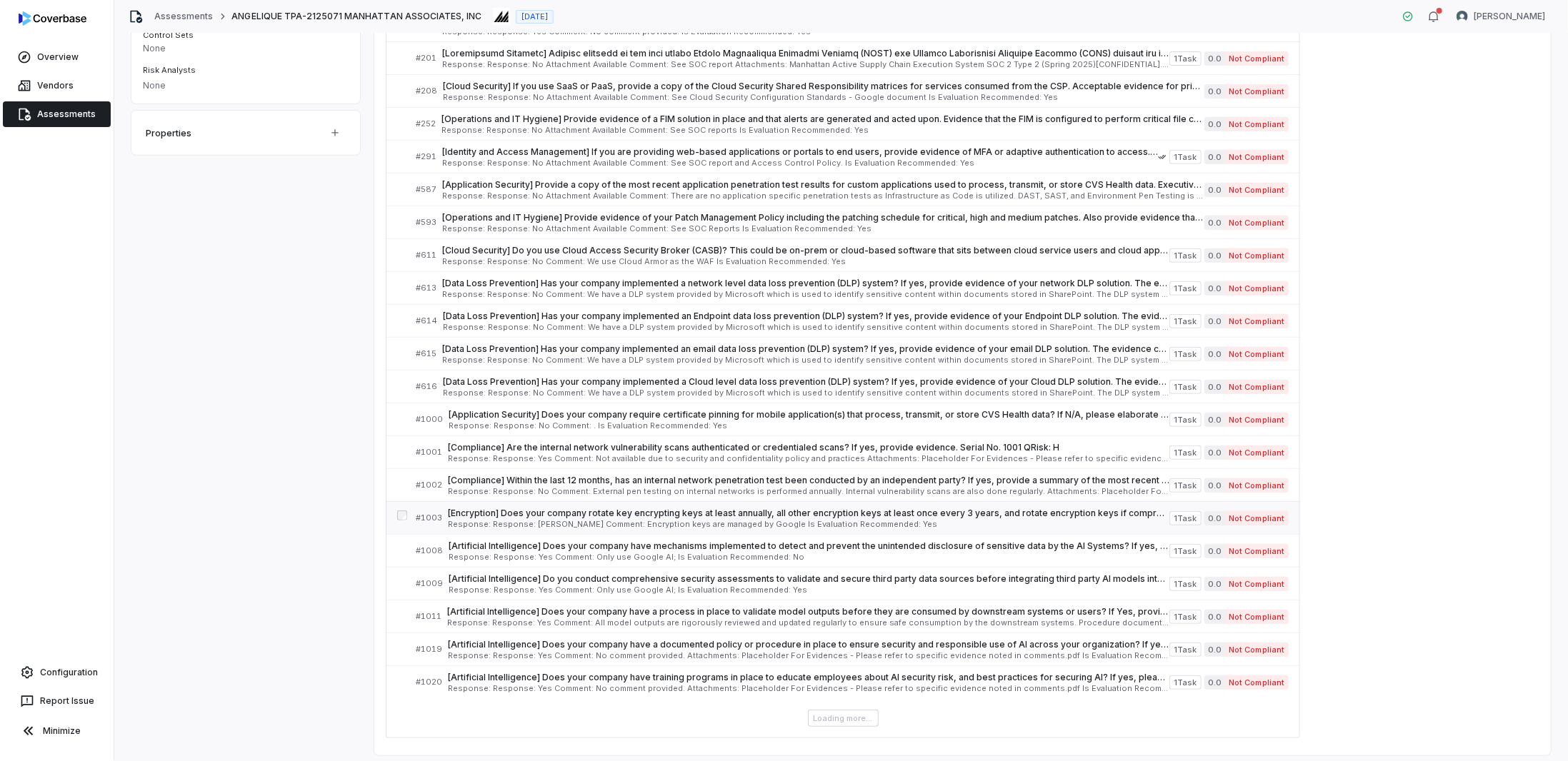
click at [626, 508] on span "[Encryption] Does your company rotate key encrypting keys at least annually, al…" at bounding box center [808, 513] width 722 height 12
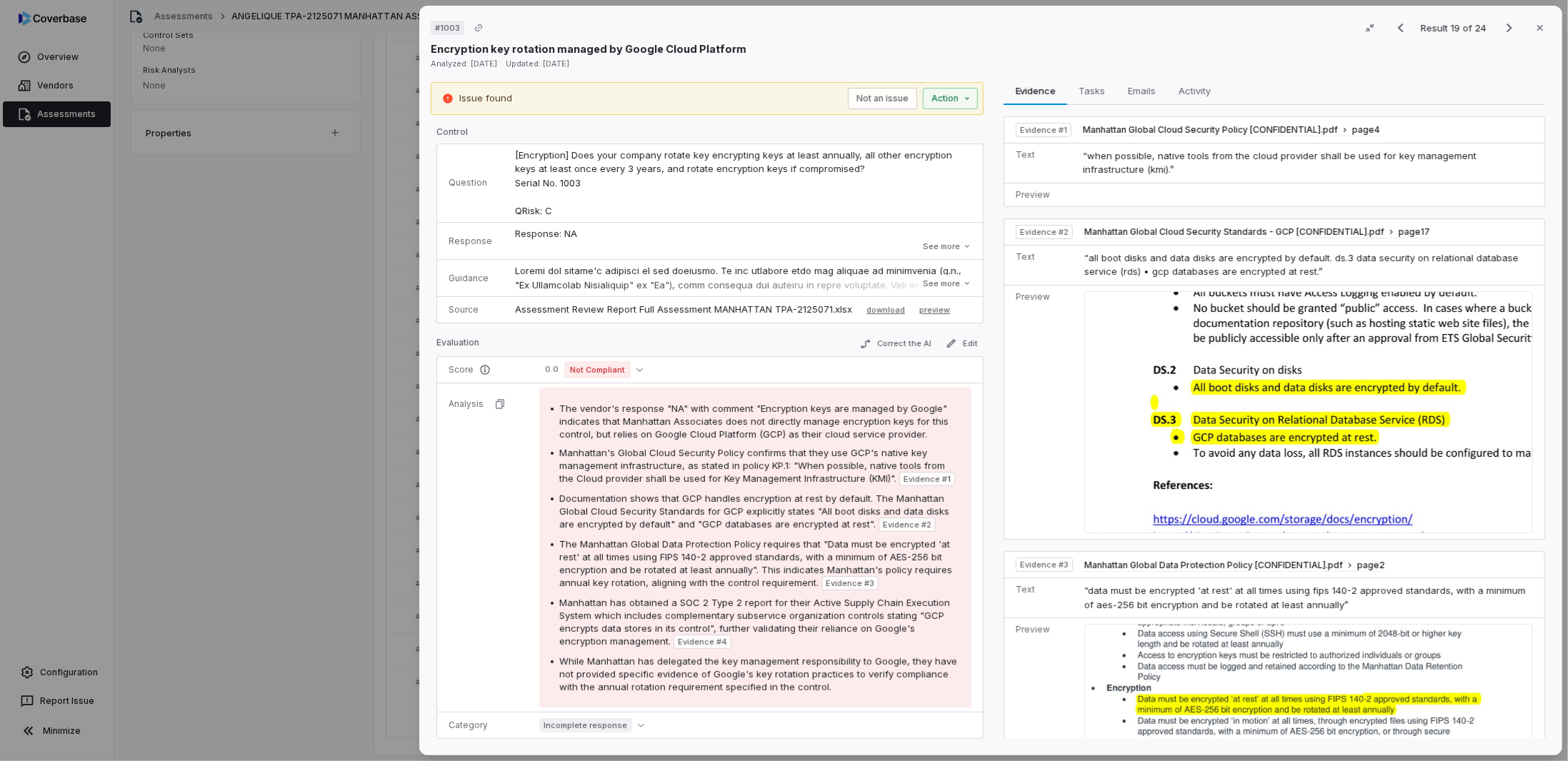
click at [923, 474] on span "Evidence # 1" at bounding box center [927, 479] width 47 height 12
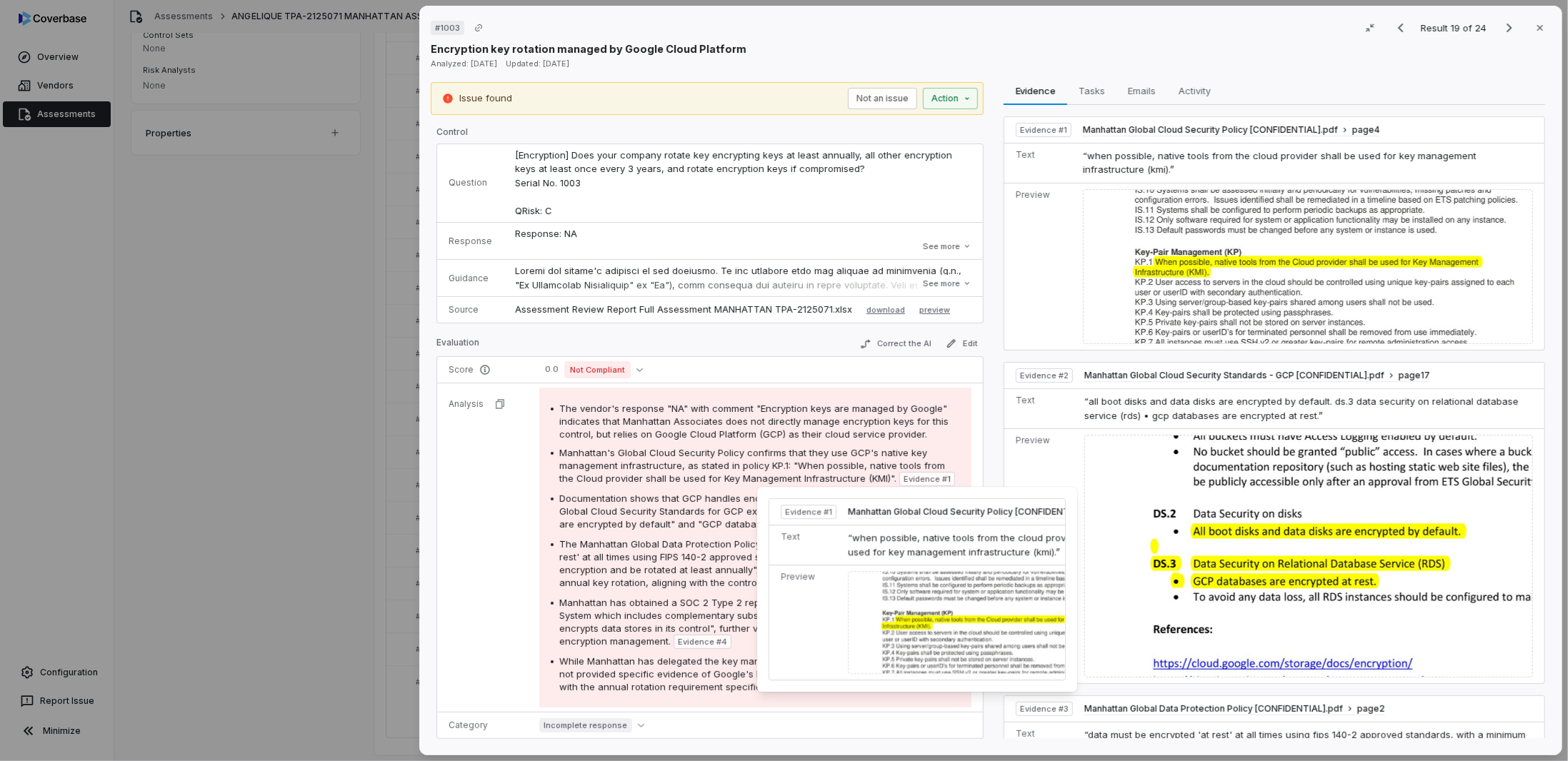
click at [907, 586] on img at bounding box center [996, 623] width 297 height 103
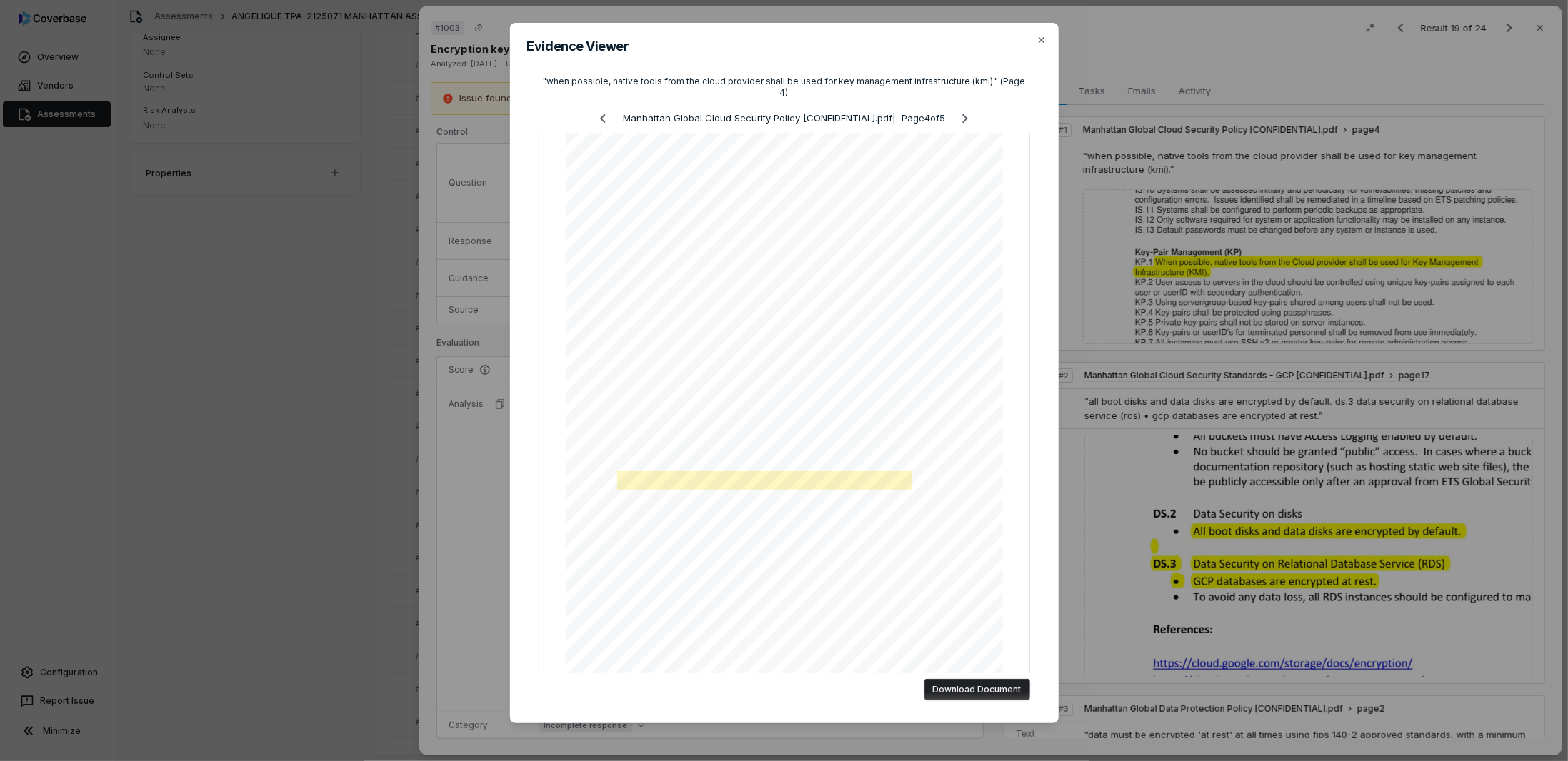
scroll to position [26, 0]
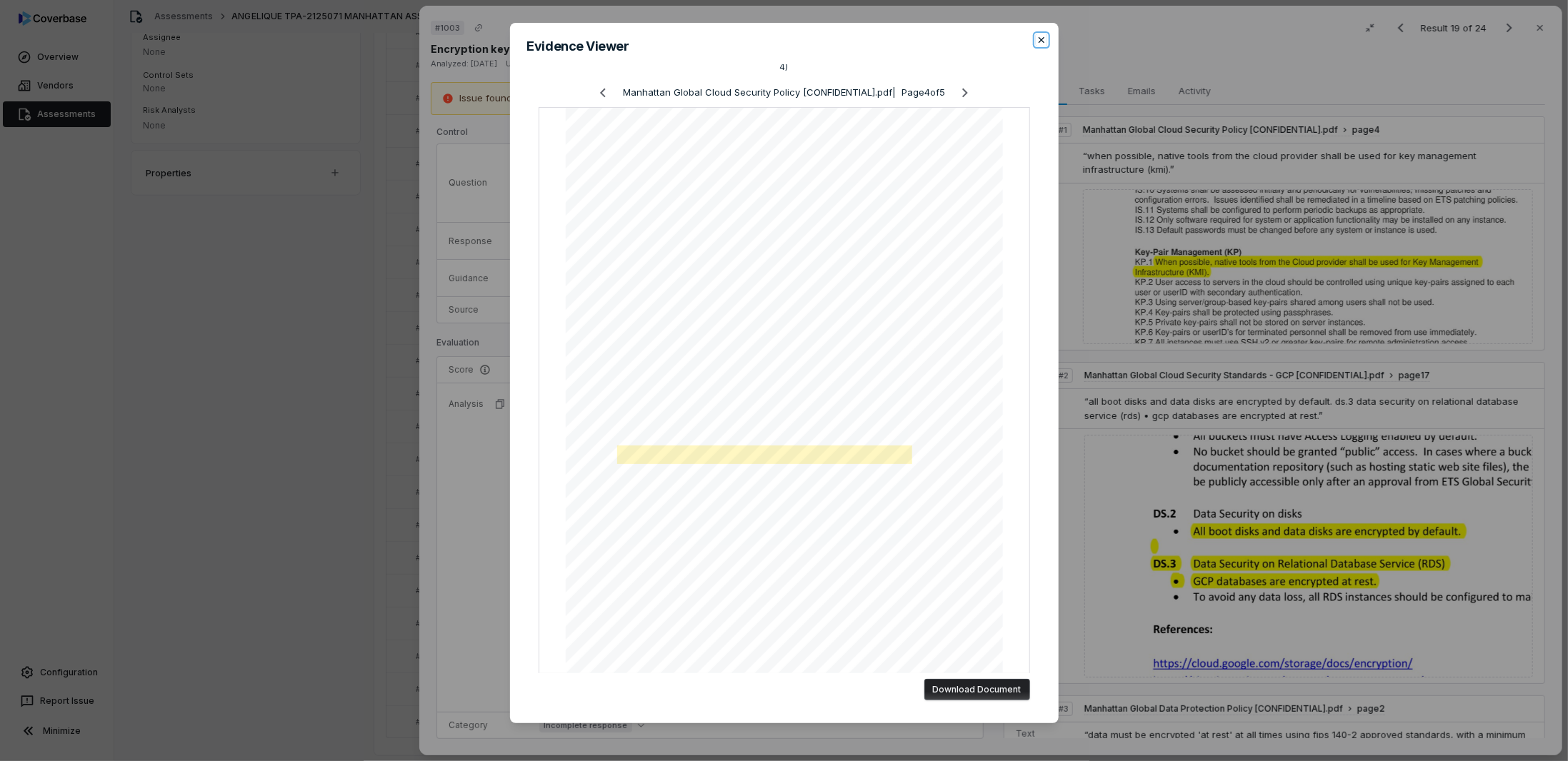
click at [1038, 39] on icon "button" at bounding box center [1041, 40] width 12 height 12
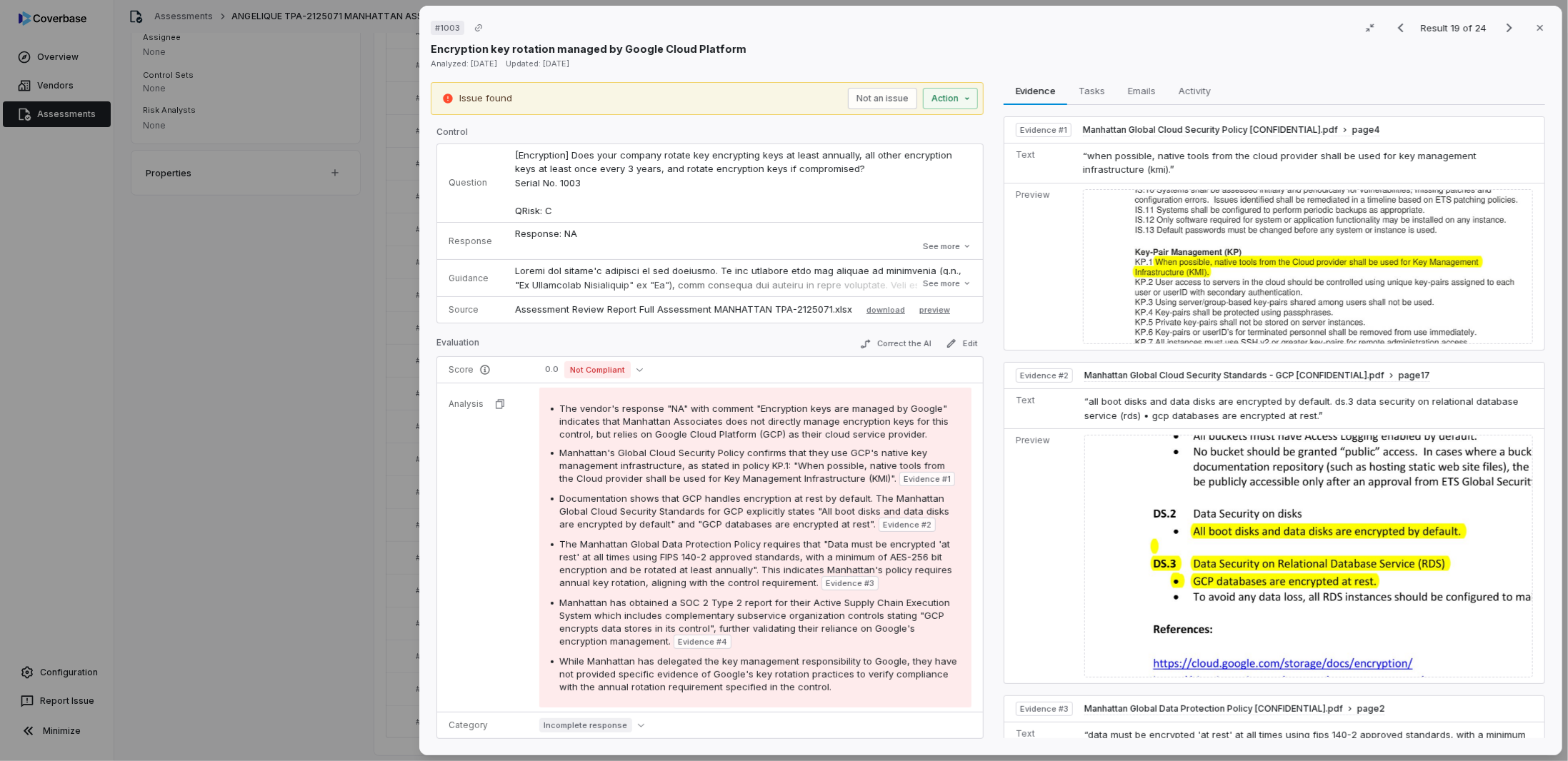
click at [360, 332] on div "# 1003 Result 19 of 24 Close Encryption key rotation managed by Google Cloud Pl…" at bounding box center [784, 380] width 1568 height 761
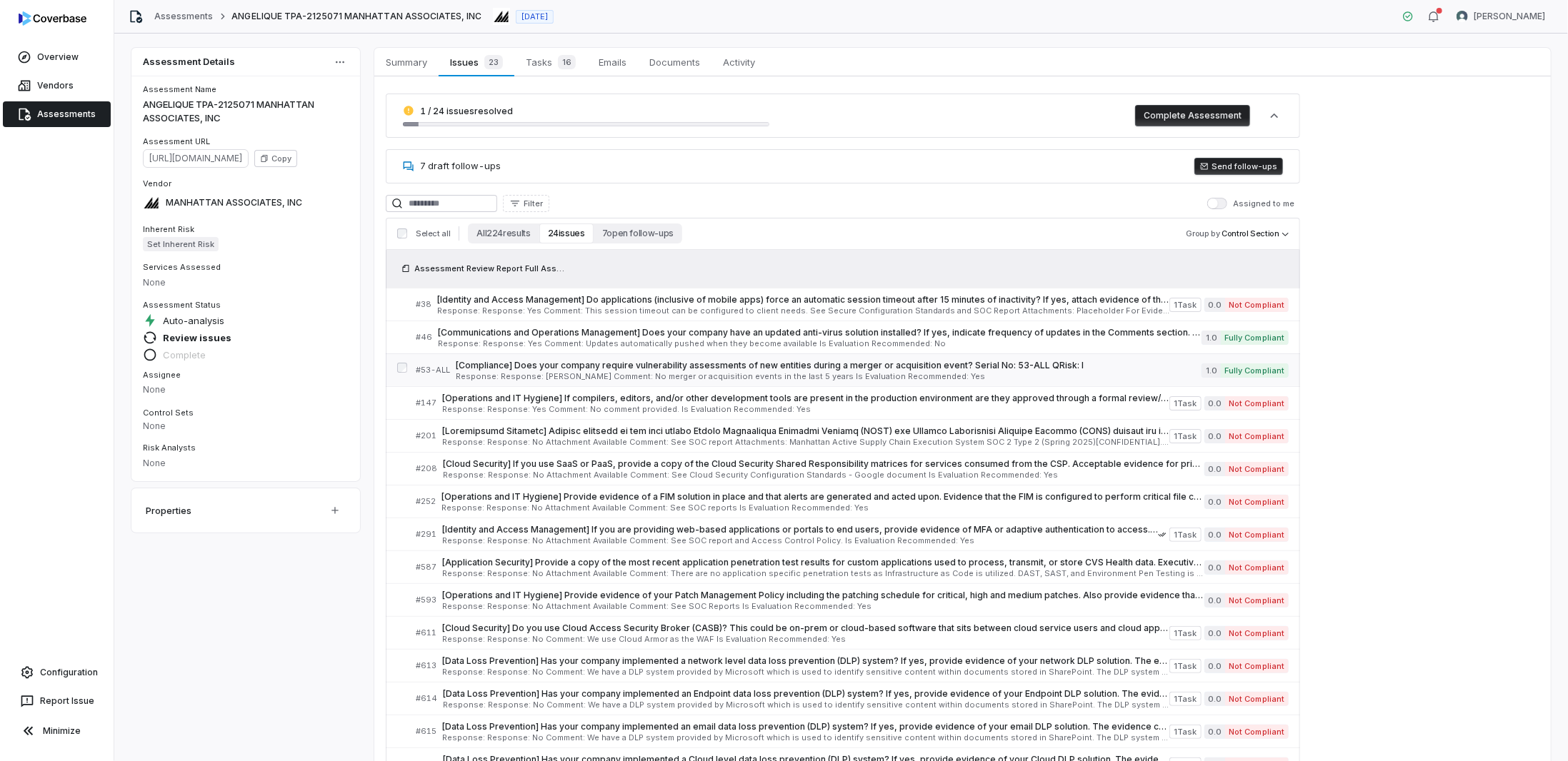
click at [464, 364] on span "[Compliance] Does your company require vulnerability assessments of new entitie…" at bounding box center [828, 366] width 746 height 12
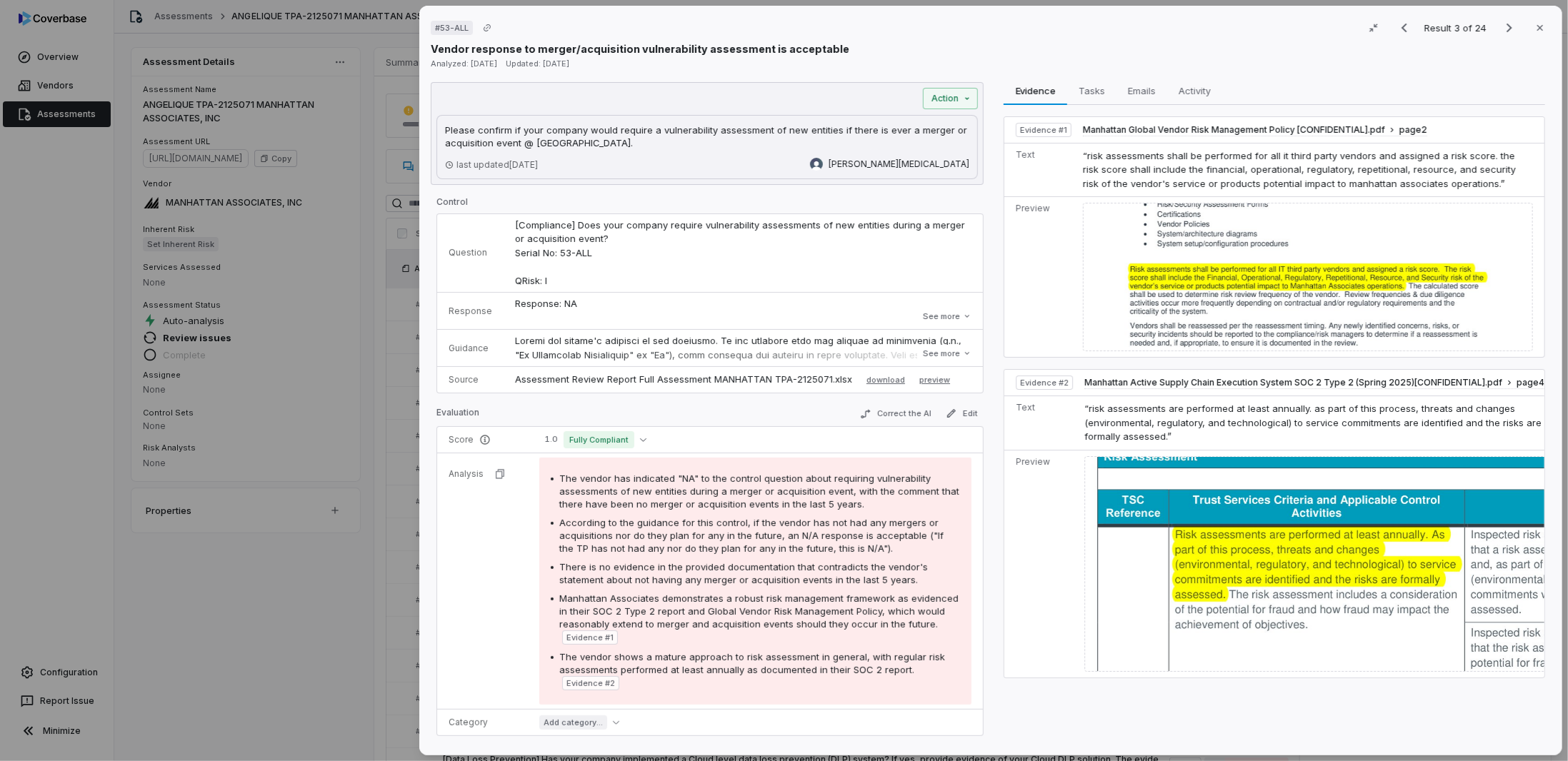
scroll to position [80, 0]
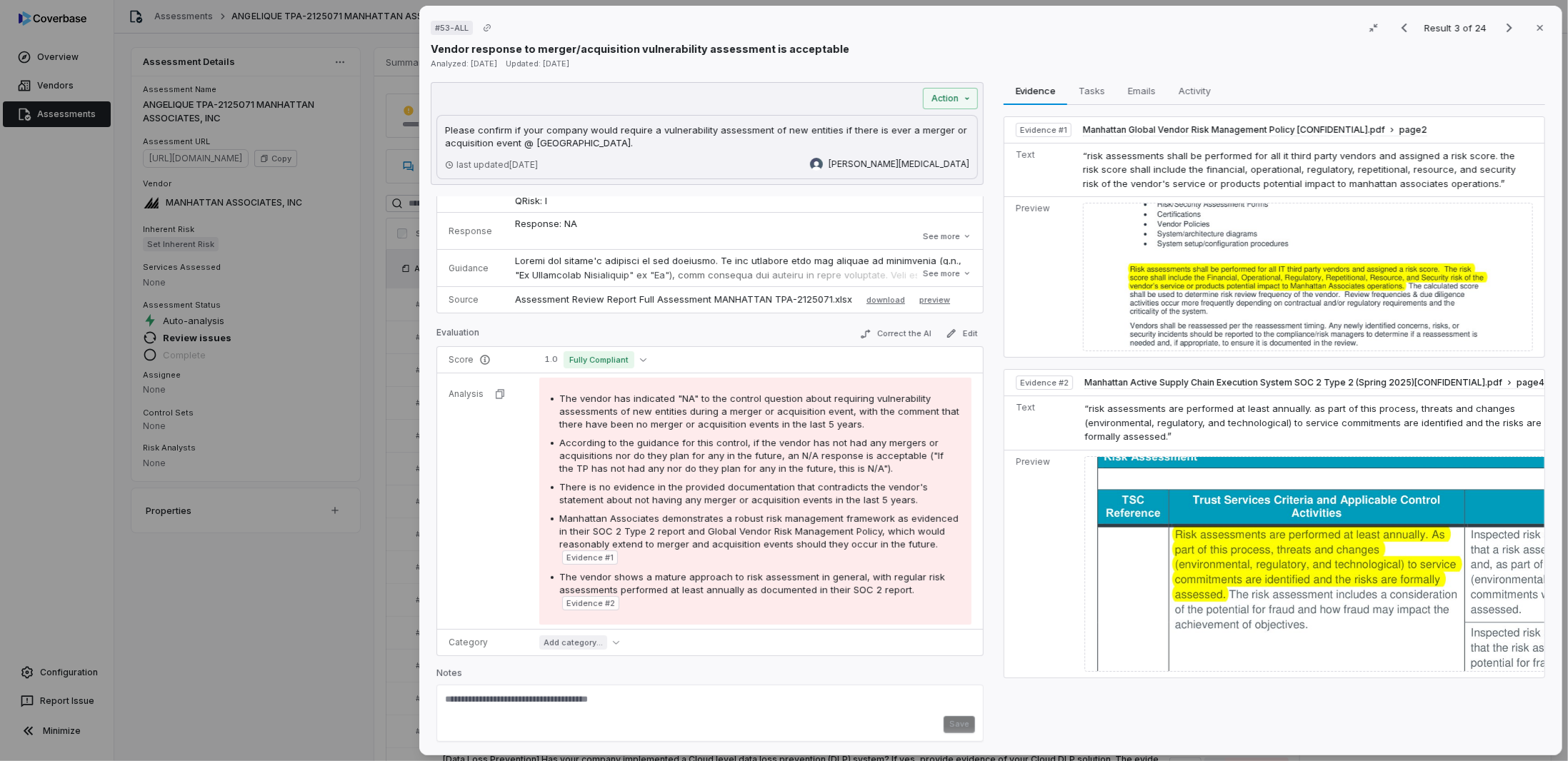
click at [181, 616] on div "# 53-ALL Result 3 of 24 Close Vendor response to merger/acquisition vulnerabili…" at bounding box center [784, 380] width 1568 height 761
